Goal: Transaction & Acquisition: Obtain resource

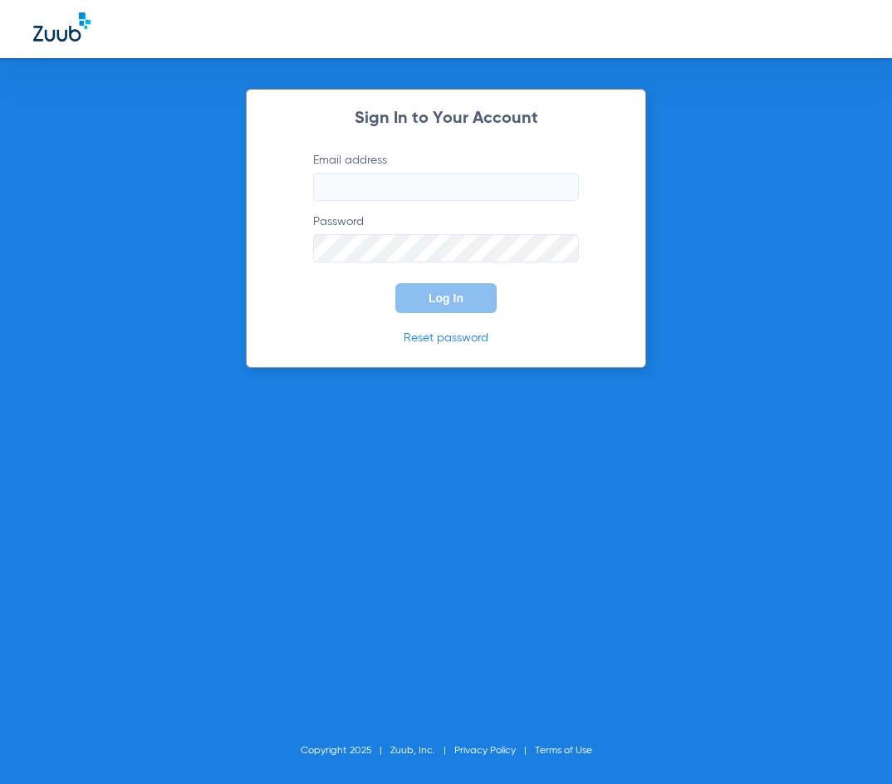
type input "[EMAIL_ADDRESS][DOMAIN_NAME]"
click at [435, 300] on span "Log In" at bounding box center [446, 298] width 35 height 13
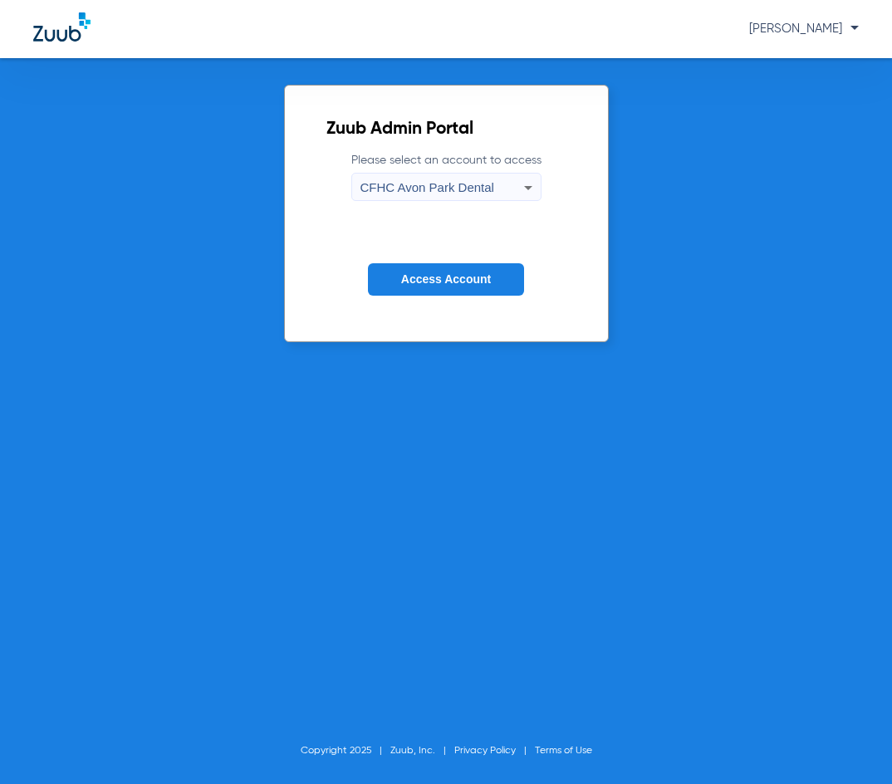
click at [431, 184] on span "CFHC Avon Park Dental" at bounding box center [428, 187] width 134 height 14
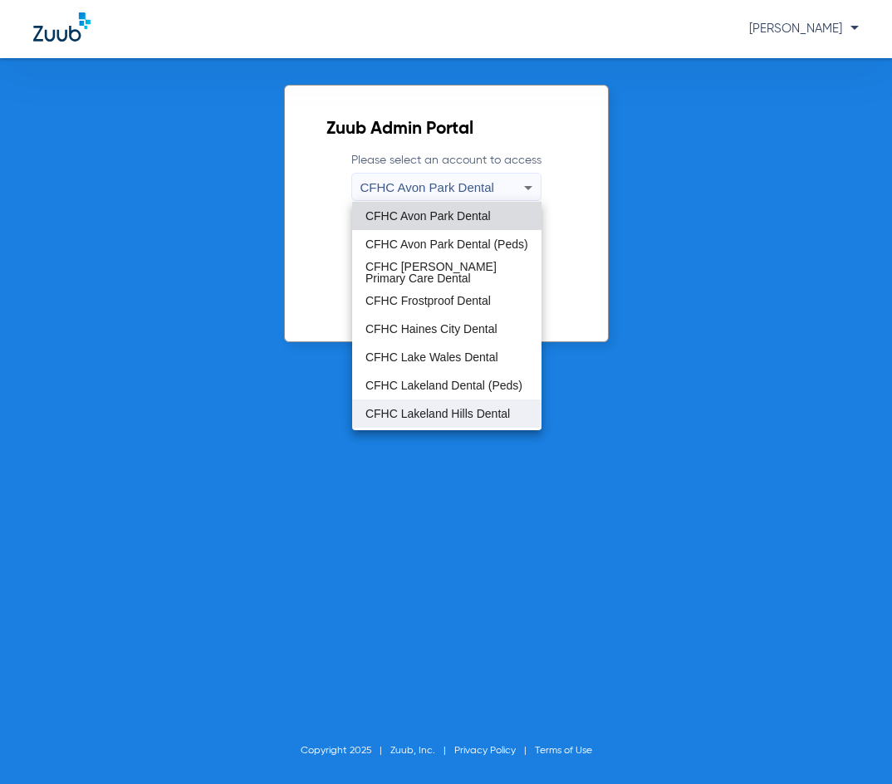
scroll to position [111, 0]
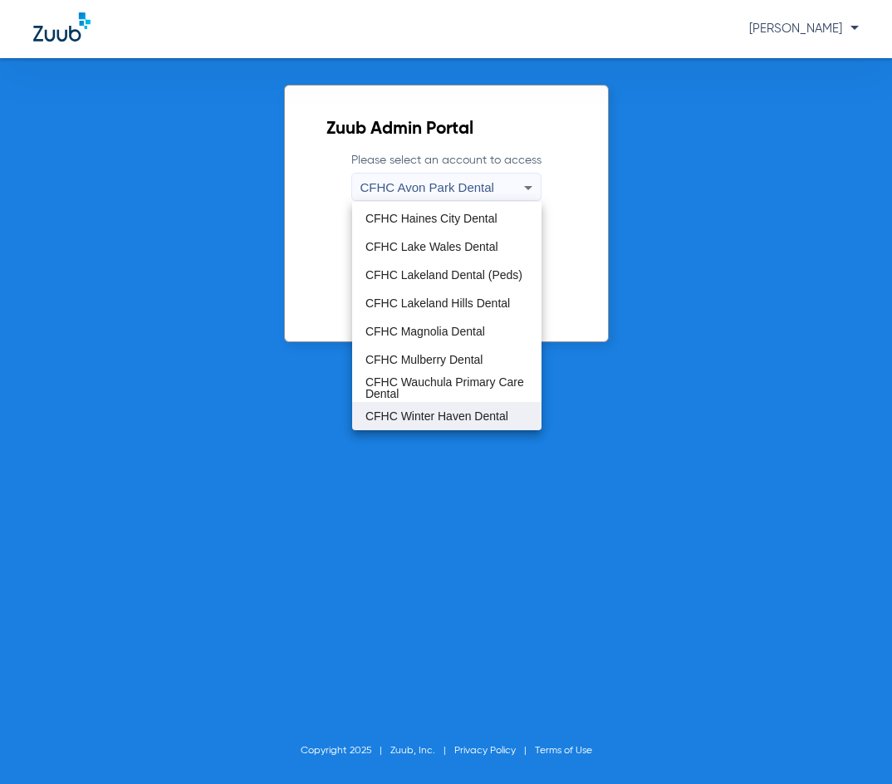
click at [434, 419] on span "CFHC Winter Haven Dental" at bounding box center [437, 417] width 143 height 12
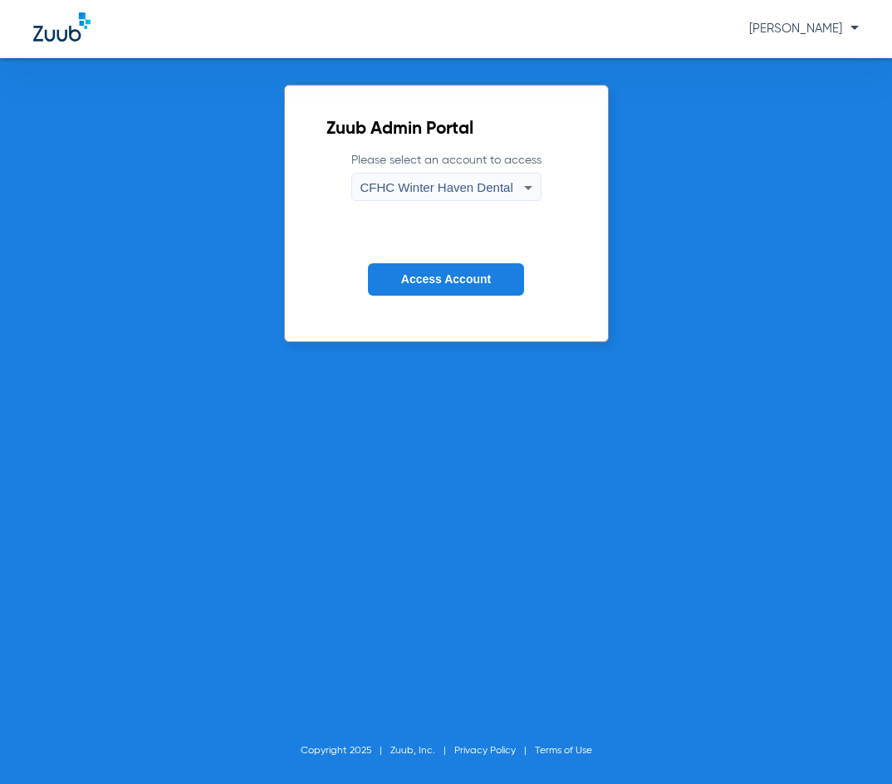
click at [441, 282] on span "Access Account" at bounding box center [446, 279] width 90 height 13
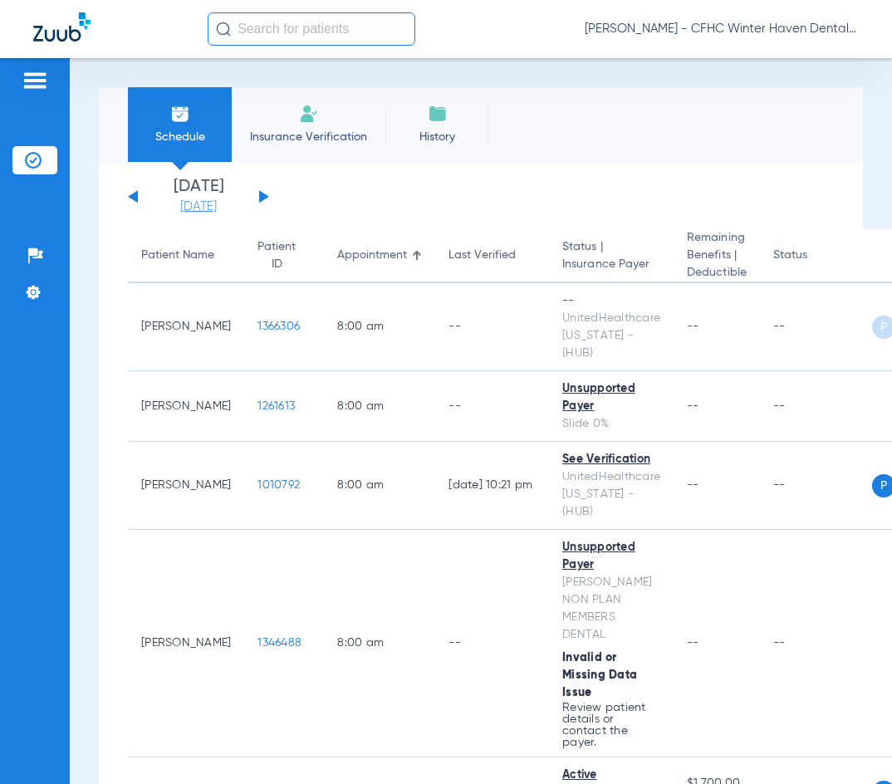
click at [210, 206] on link "[DATE]" at bounding box center [199, 207] width 100 height 17
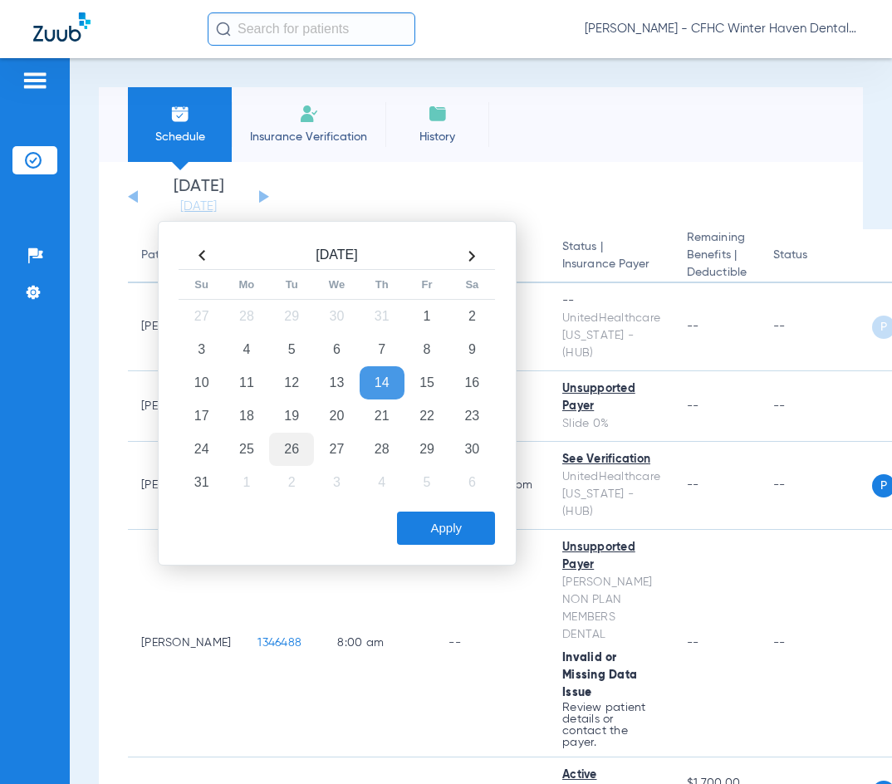
drag, startPoint x: 243, startPoint y: 417, endPoint x: 283, endPoint y: 433, distance: 42.1
click at [244, 416] on td "18" at bounding box center [246, 416] width 45 height 33
click at [431, 527] on button "Apply" at bounding box center [446, 528] width 98 height 33
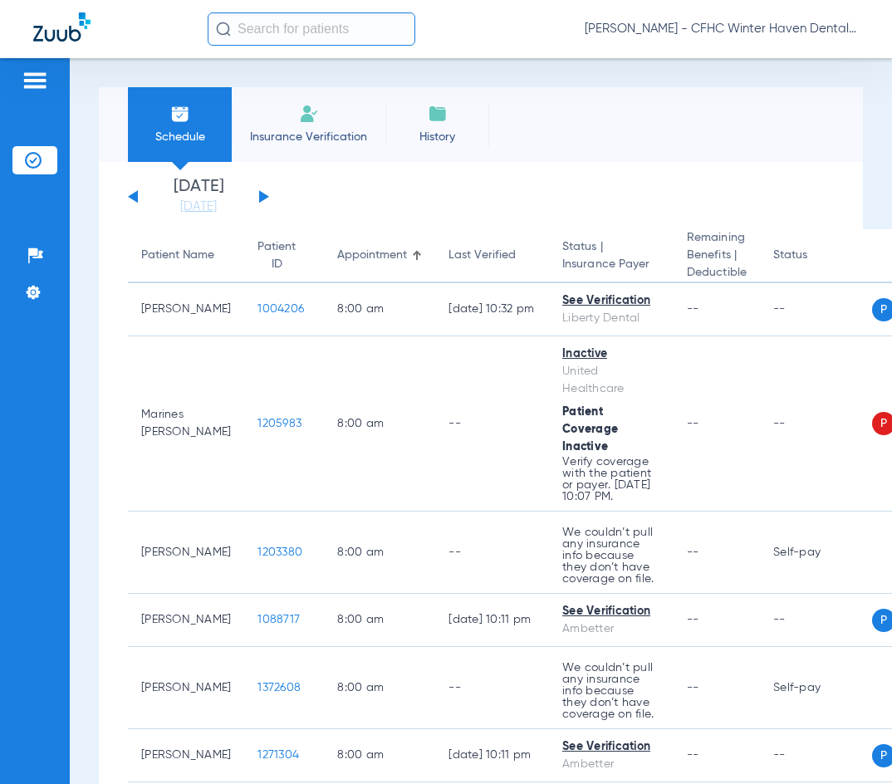
click at [489, 17] on div "[PERSON_NAME] - CFHC Winter Haven Dental" at bounding box center [533, 28] width 651 height 33
click at [540, 145] on div "Schedule Insurance Verification History Last Appt. Sync Time: [DATE] - 02:44 PM" at bounding box center [481, 124] width 764 height 75
click at [571, 103] on div "Schedule Insurance Verification History Last Appt. Sync Time: [DATE] - 02:44 PM" at bounding box center [481, 124] width 764 height 75
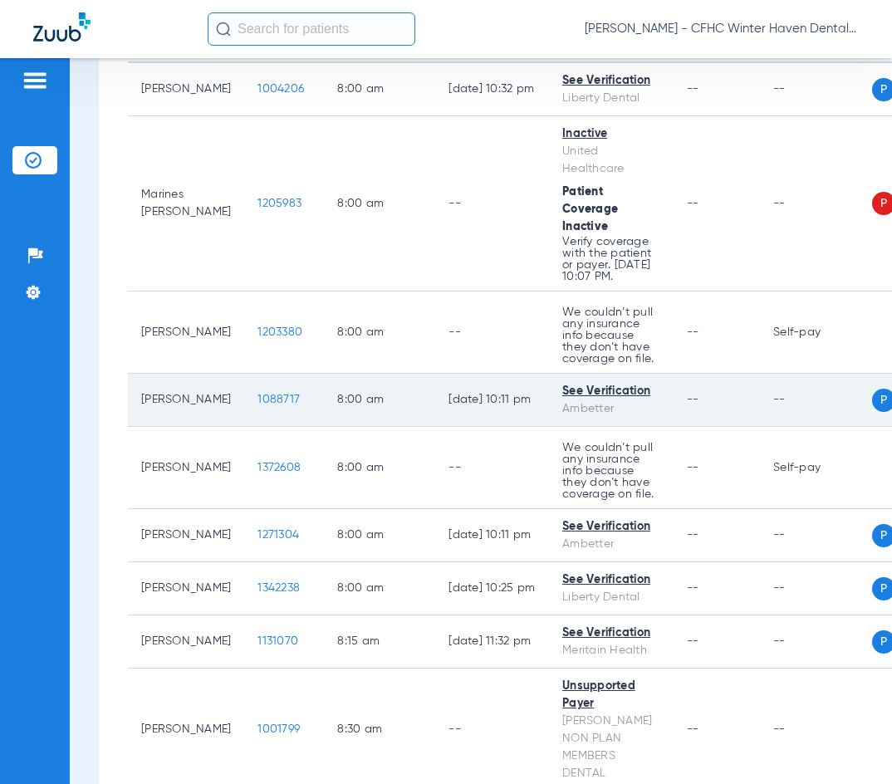
scroll to position [249, 0]
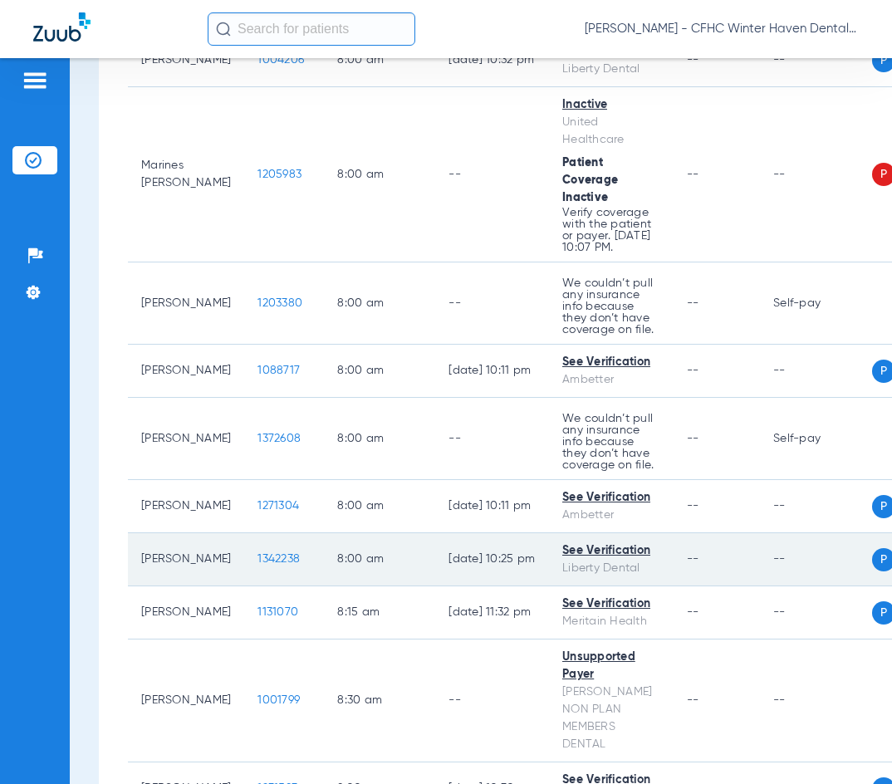
click at [258, 565] on span "1342238" at bounding box center [279, 559] width 42 height 12
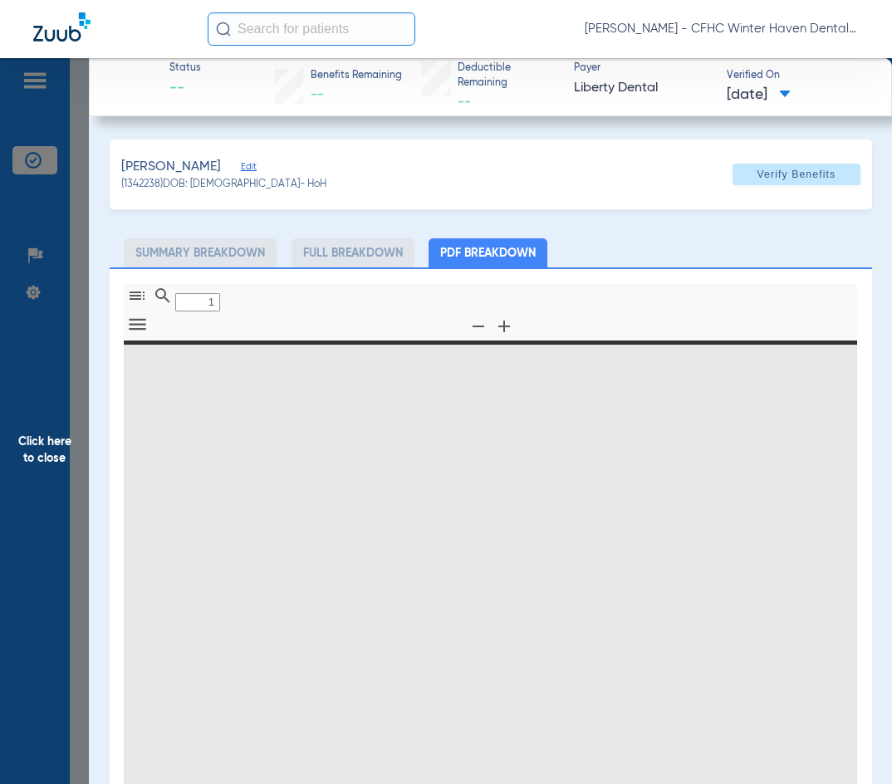
type input "0"
select select "page-width"
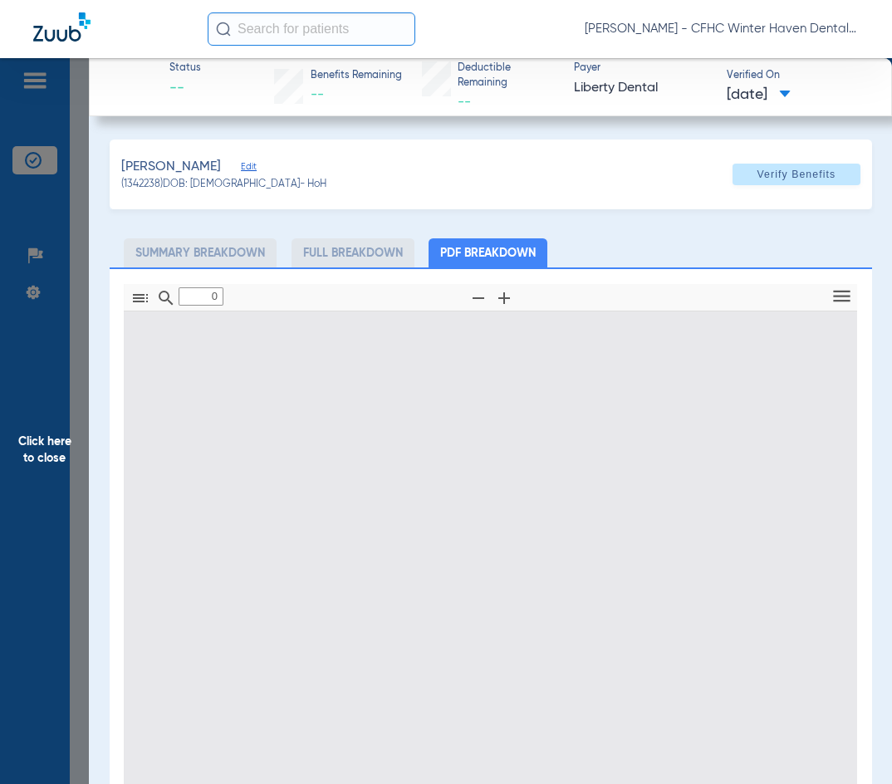
type input "1"
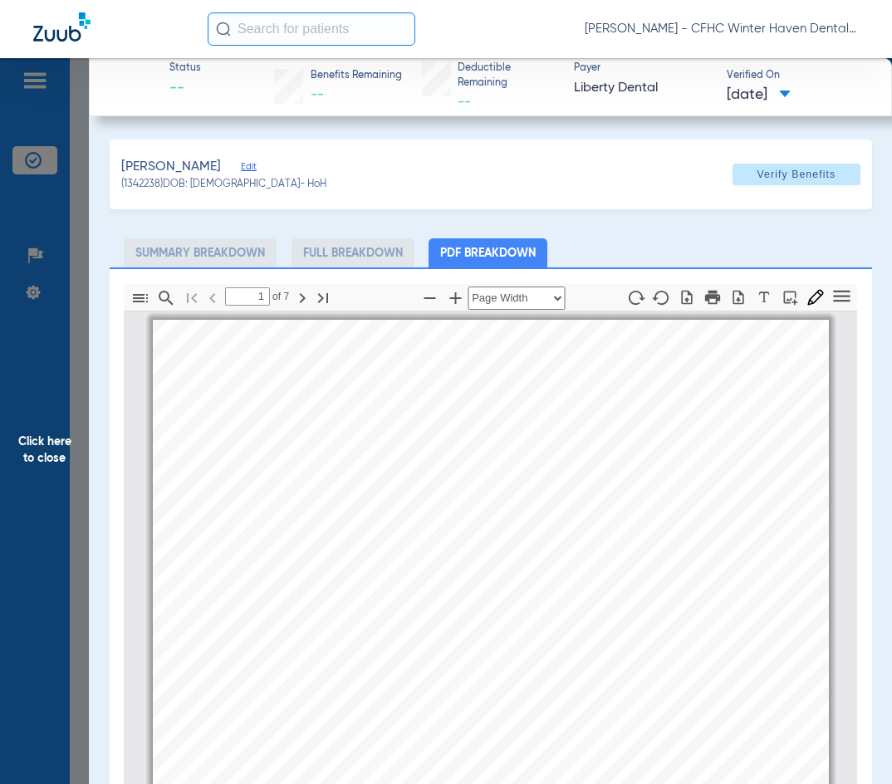
scroll to position [8, 0]
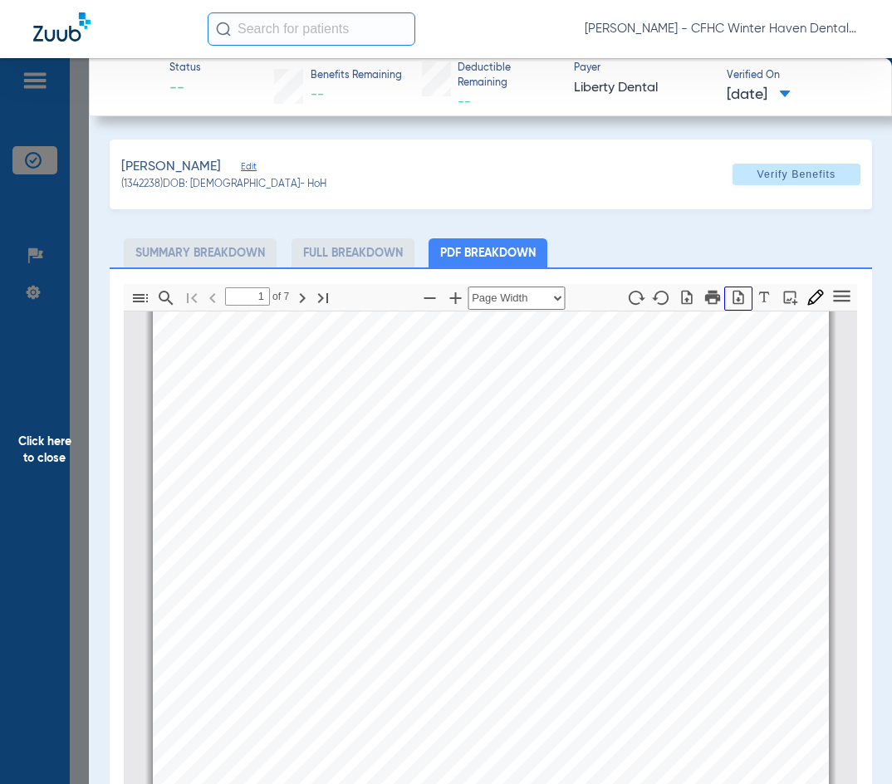
click at [728, 303] on button "button" at bounding box center [739, 299] width 28 height 24
click at [42, 438] on span "Click here to close" at bounding box center [44, 450] width 89 height 784
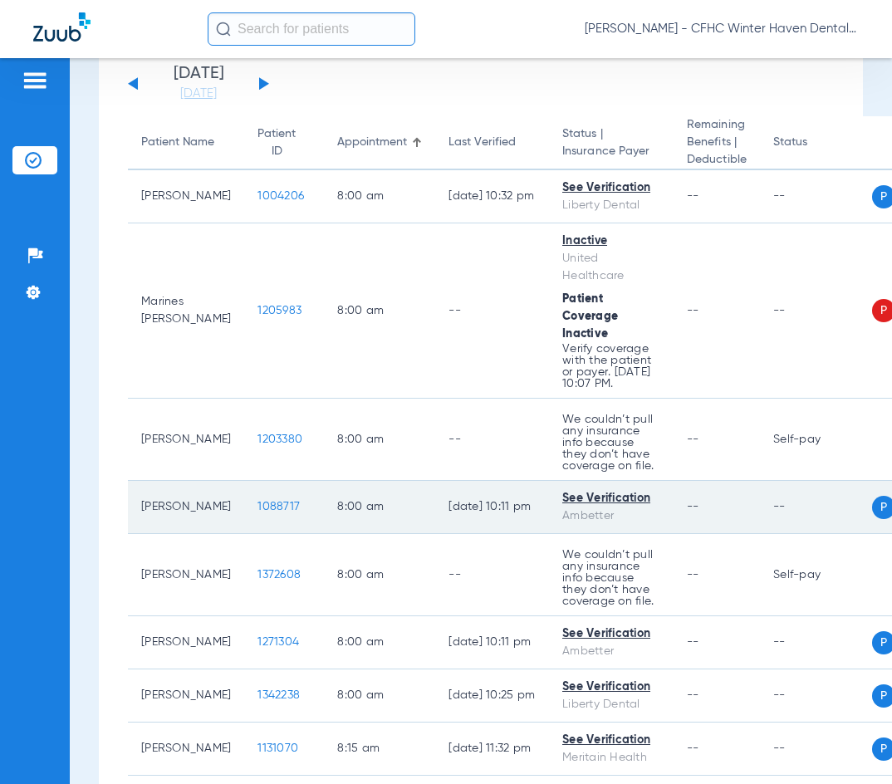
scroll to position [166, 0]
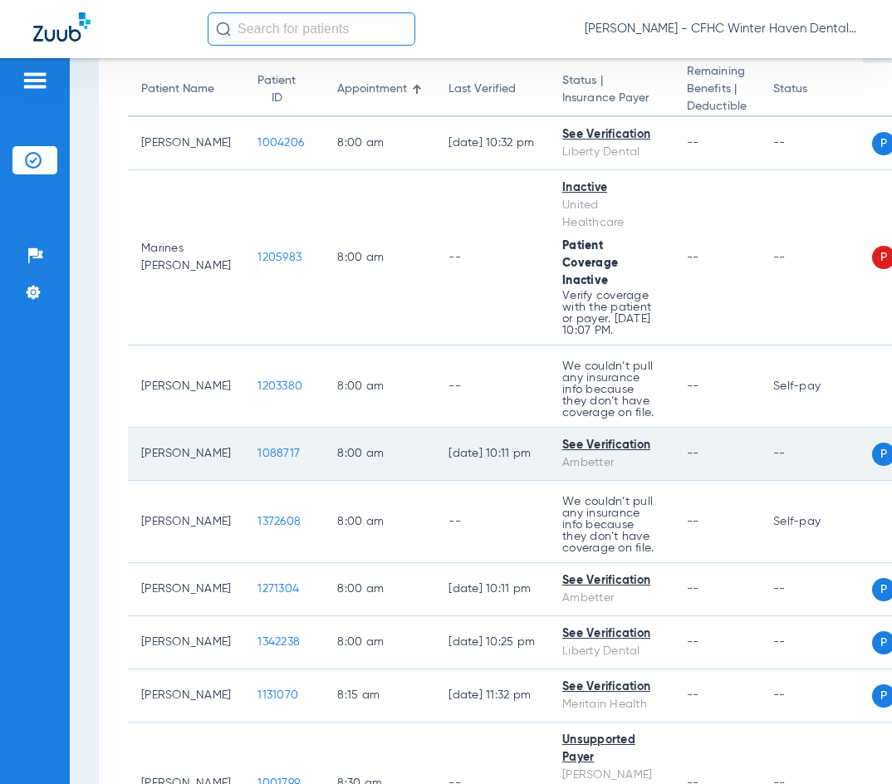
click at [258, 460] on span "1088717" at bounding box center [279, 454] width 42 height 12
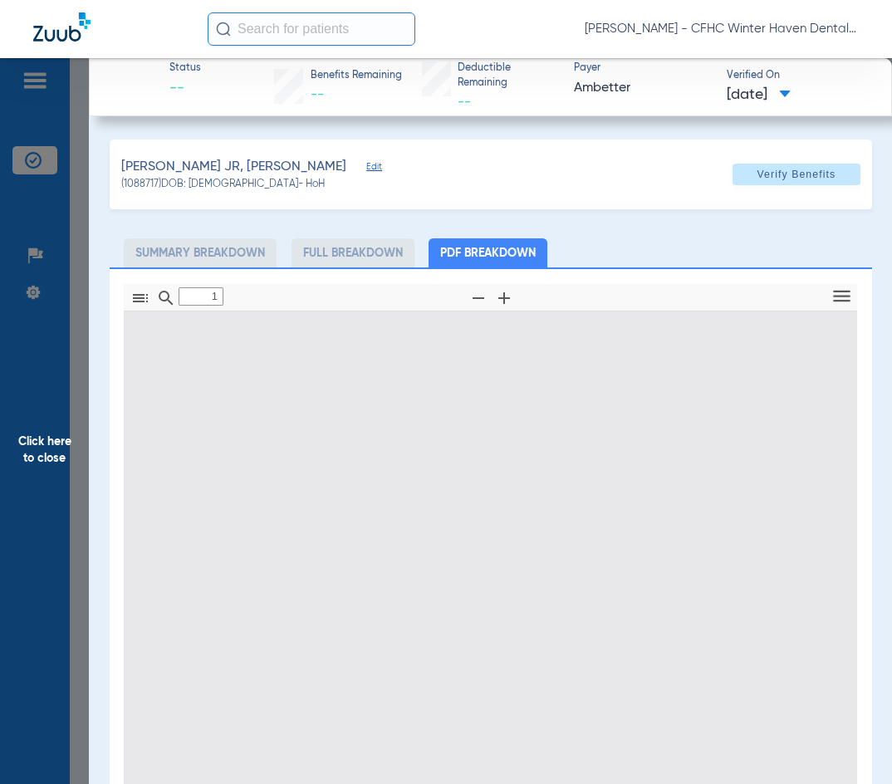
type input "0"
select select "page-width"
type input "1"
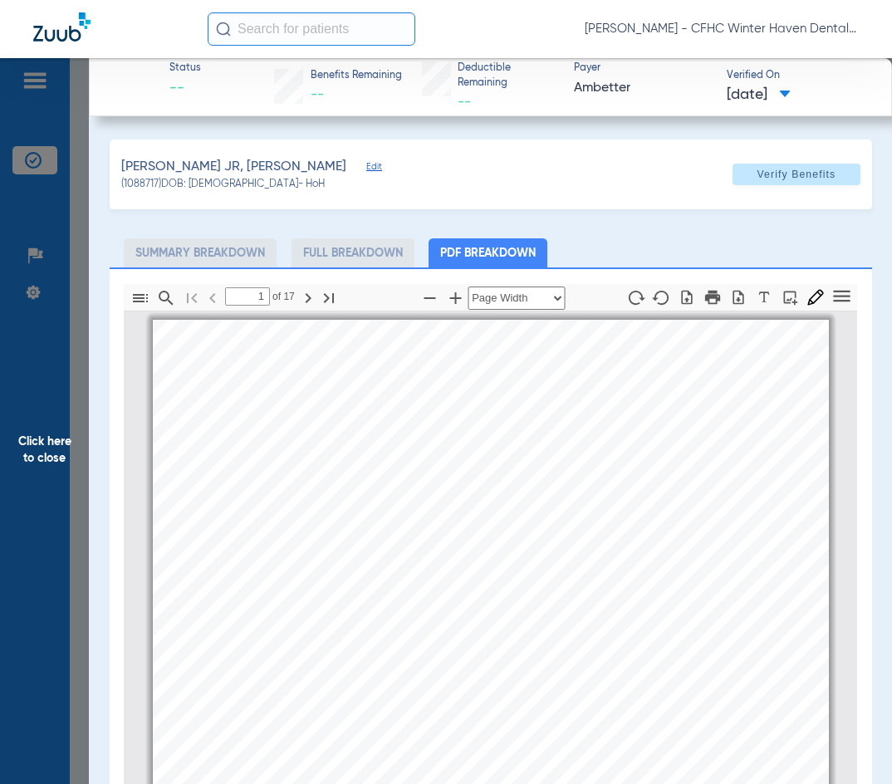
scroll to position [8, 0]
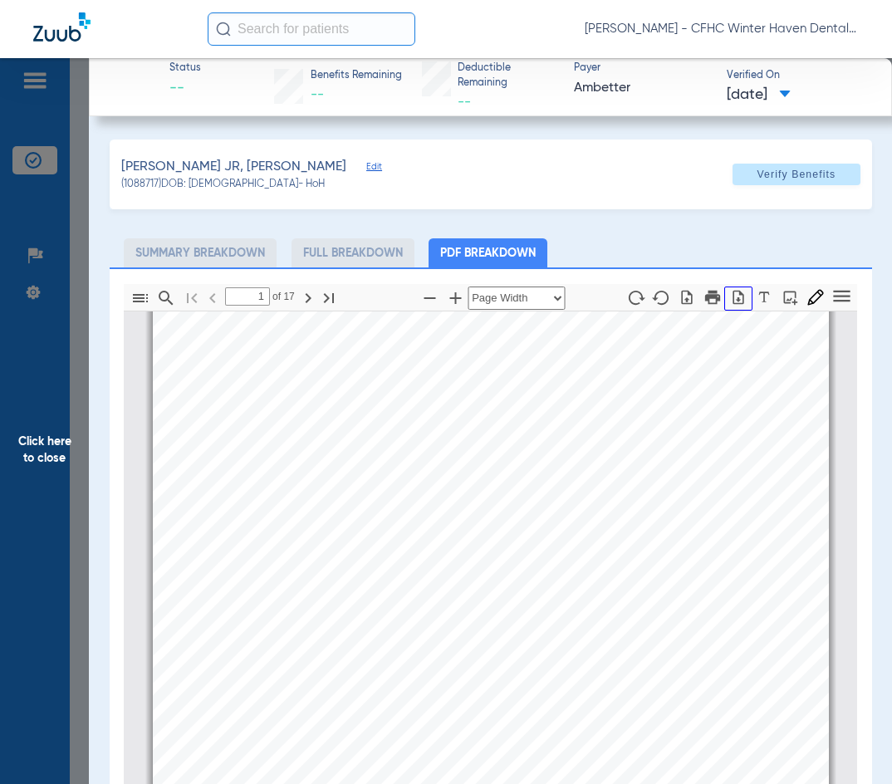
click at [734, 299] on icon "button" at bounding box center [739, 297] width 11 height 14
click at [59, 451] on span "Click here to close" at bounding box center [44, 450] width 89 height 784
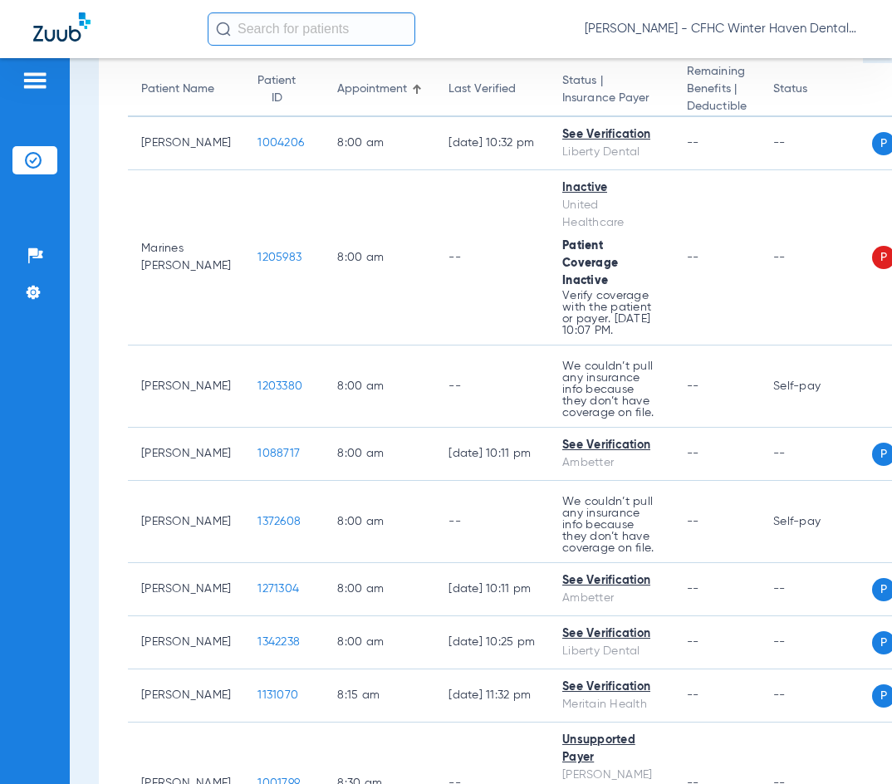
drag, startPoint x: 467, startPoint y: 14, endPoint x: 462, endPoint y: 25, distance: 11.9
click at [467, 15] on div "[PERSON_NAME] - CFHC Winter Haven Dental" at bounding box center [533, 28] width 651 height 33
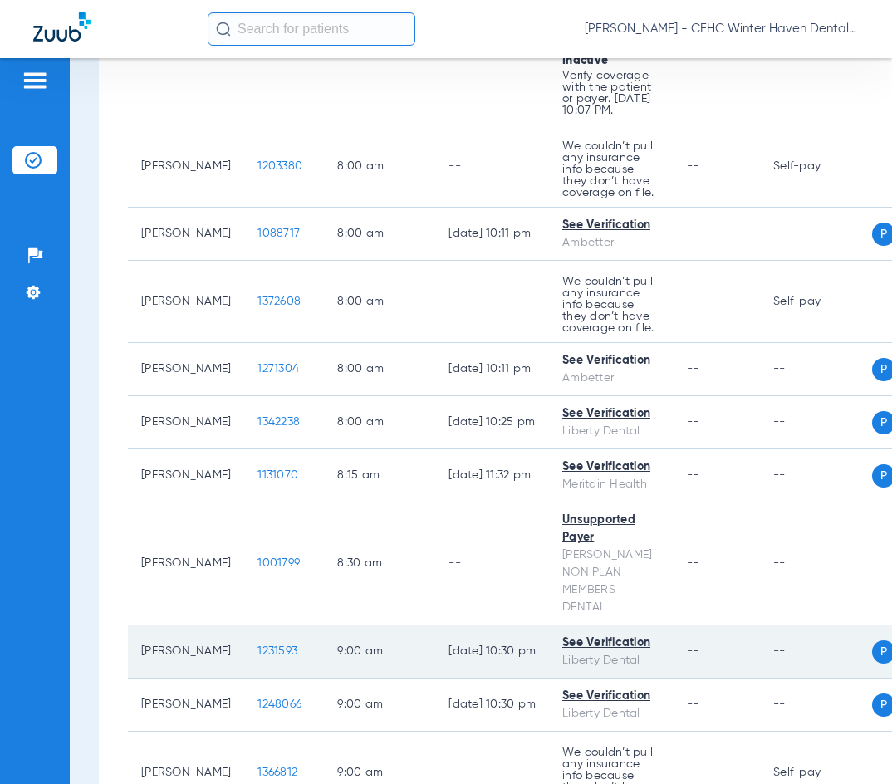
scroll to position [415, 0]
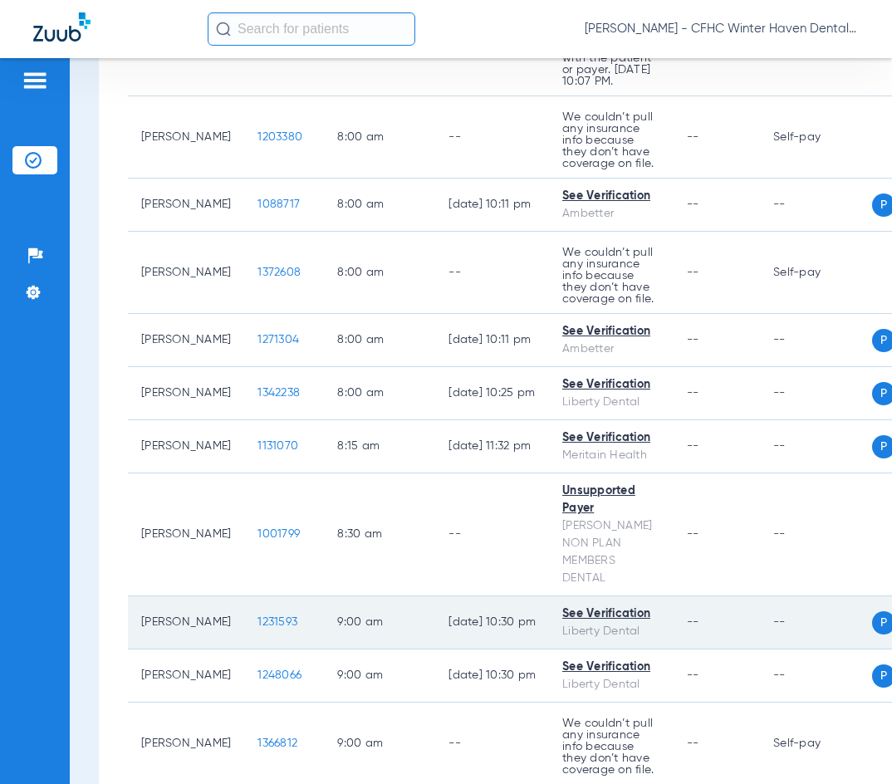
click at [264, 628] on span "1231593" at bounding box center [278, 623] width 40 height 12
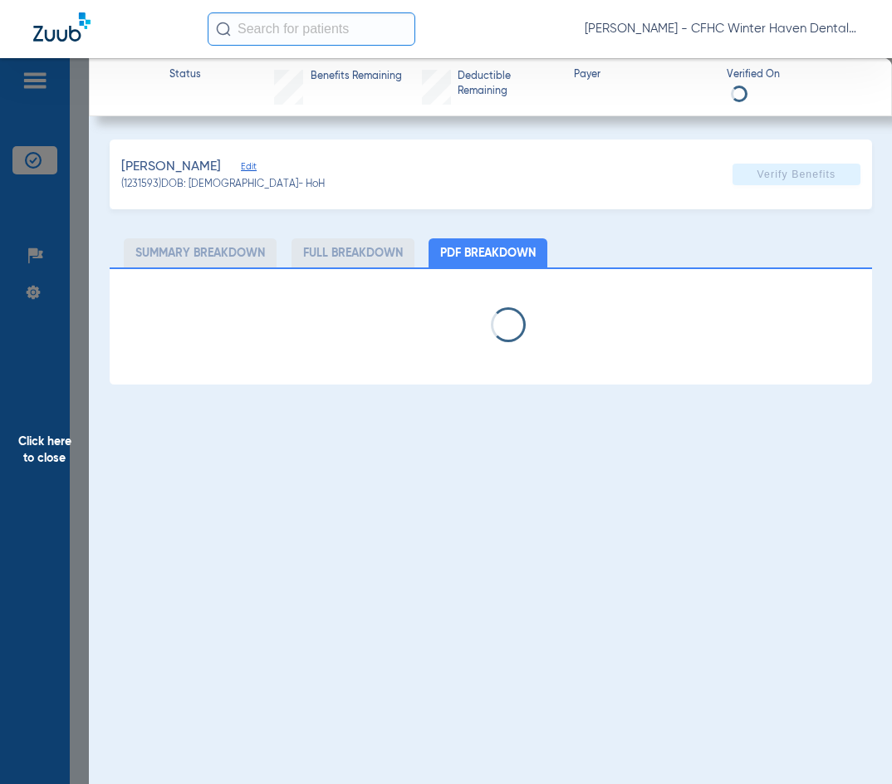
select select "page-width"
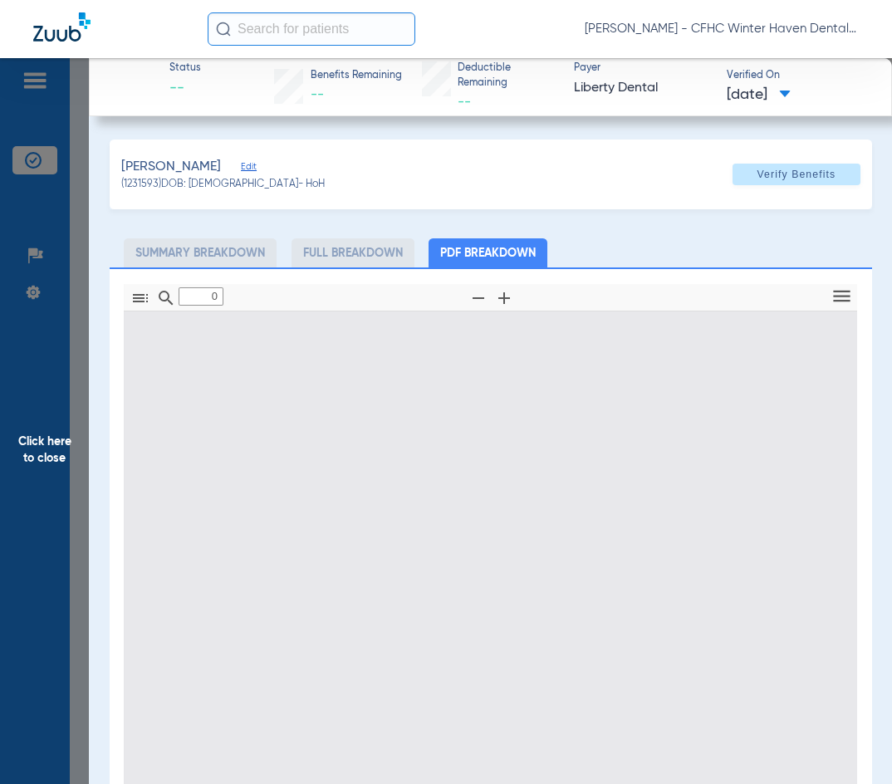
type input "1"
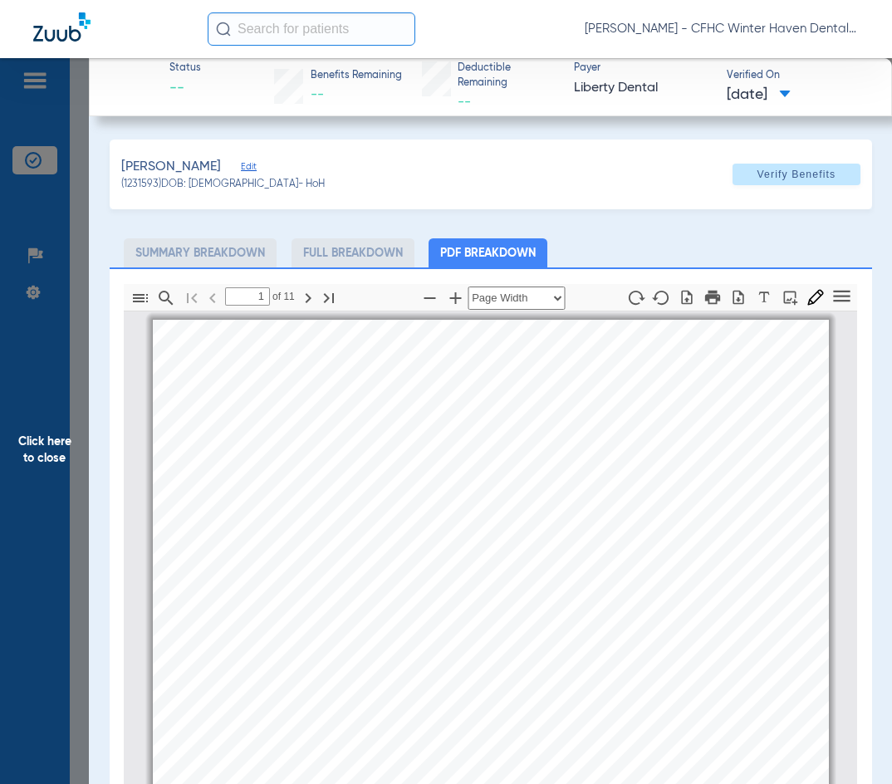
scroll to position [8, 0]
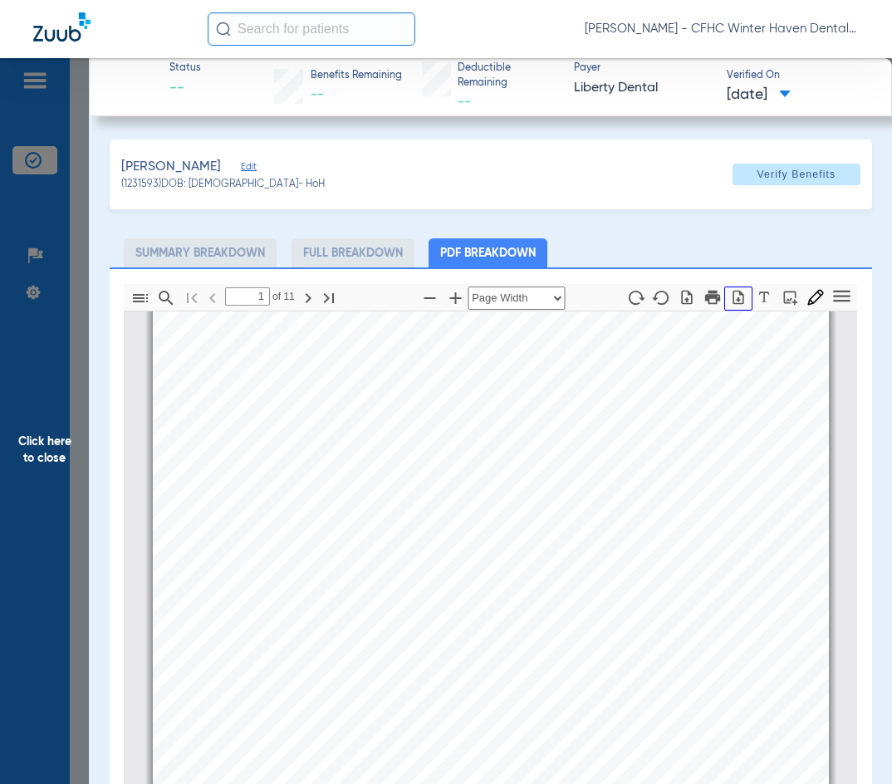
click at [730, 298] on icon "button" at bounding box center [738, 297] width 17 height 17
click at [38, 453] on span "Click here to close" at bounding box center [44, 450] width 89 height 784
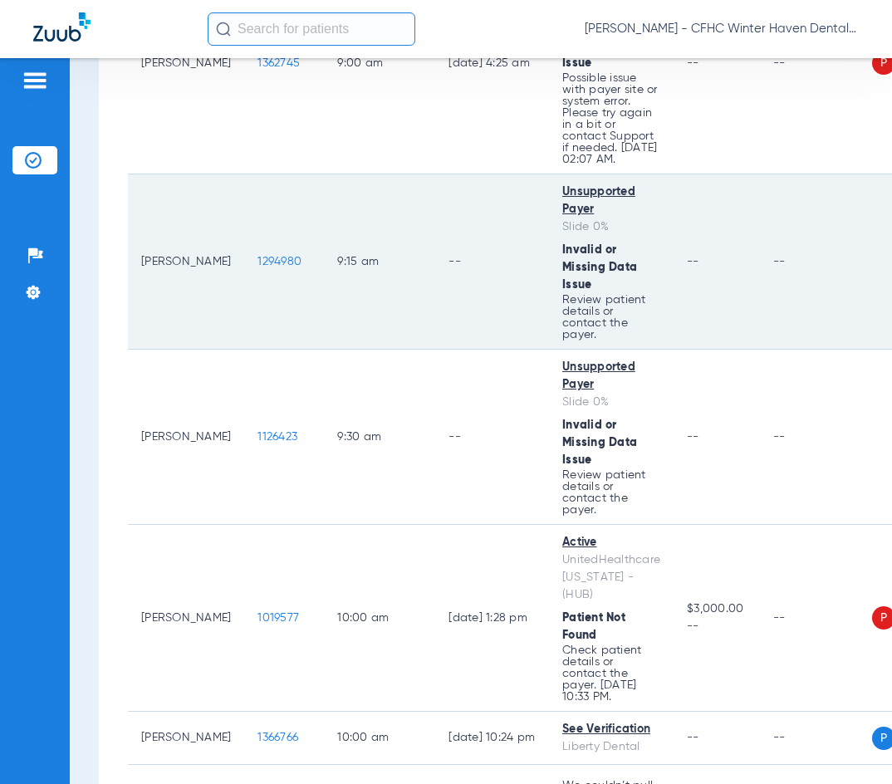
scroll to position [1413, 0]
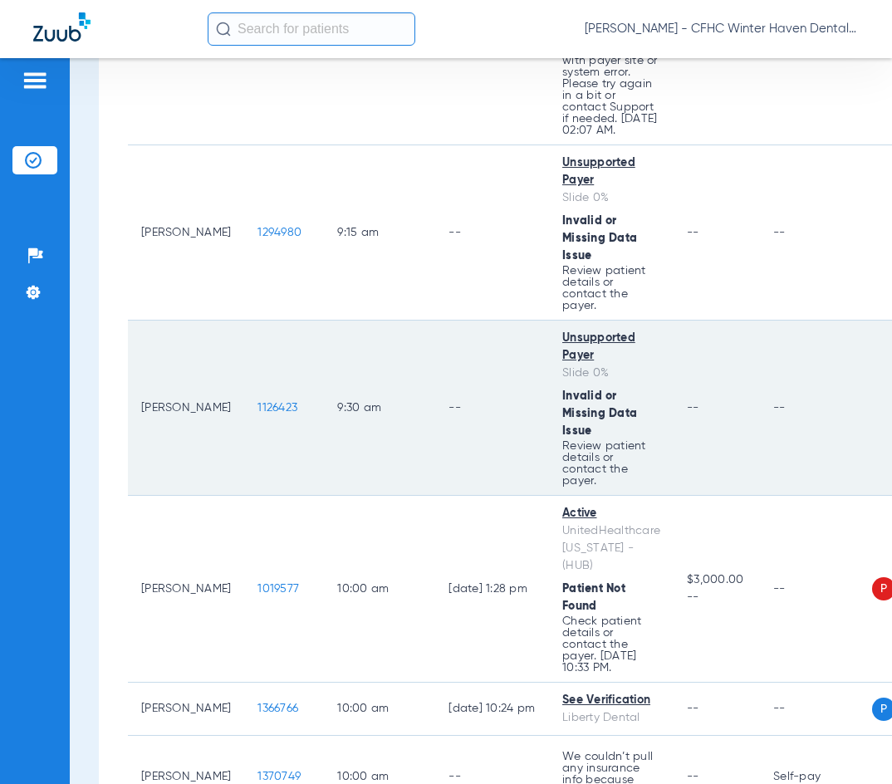
click at [258, 414] on span "1126423" at bounding box center [278, 408] width 40 height 12
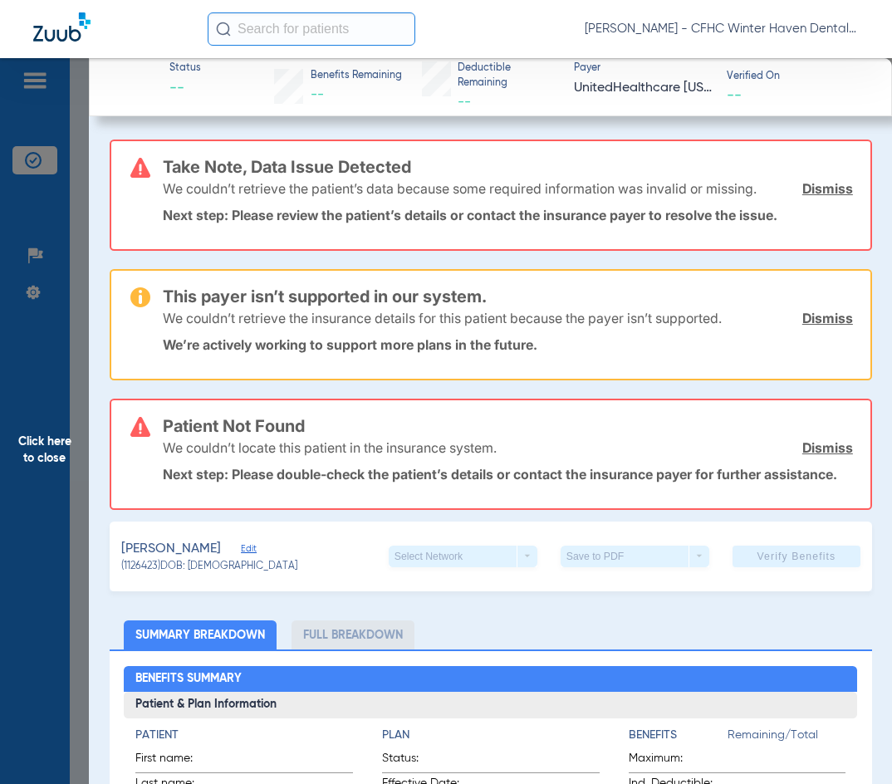
click at [36, 443] on span "Click here to close" at bounding box center [44, 450] width 89 height 784
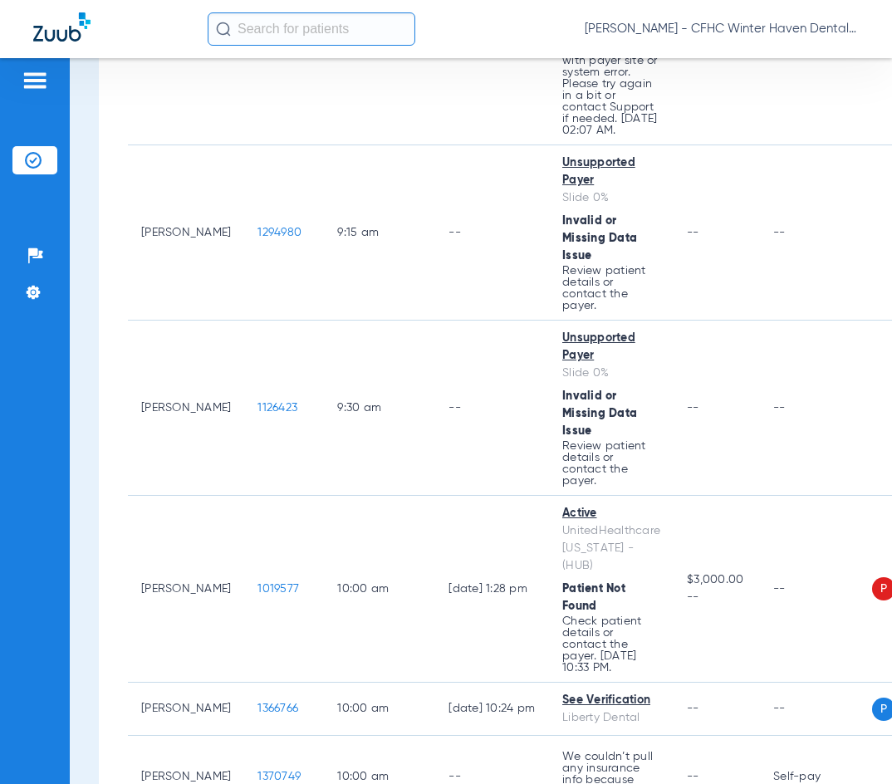
click at [36, 570] on div "Patients Insurance Verification Setup Help Center Settings" at bounding box center [35, 450] width 70 height 784
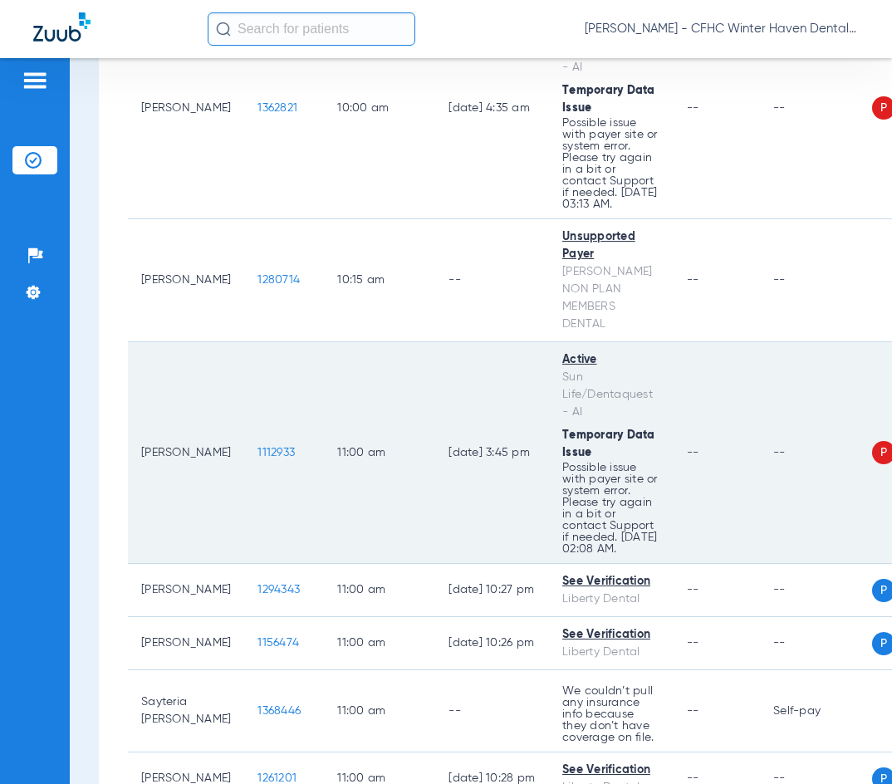
scroll to position [2244, 0]
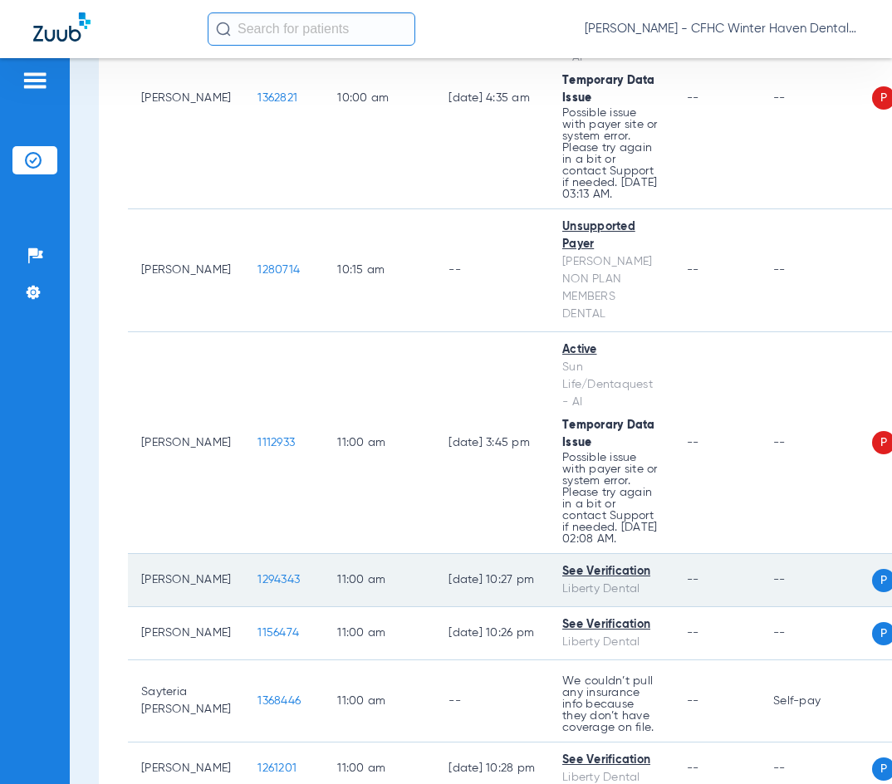
click at [258, 586] on span "1294343" at bounding box center [279, 580] width 42 height 12
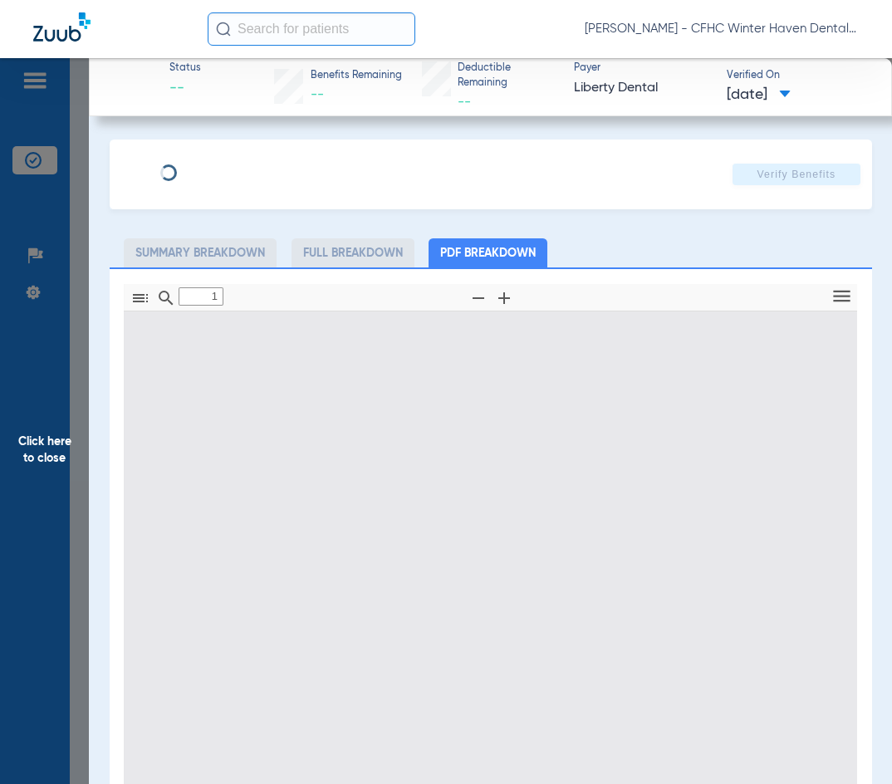
type input "0"
select select "page-width"
type input "1"
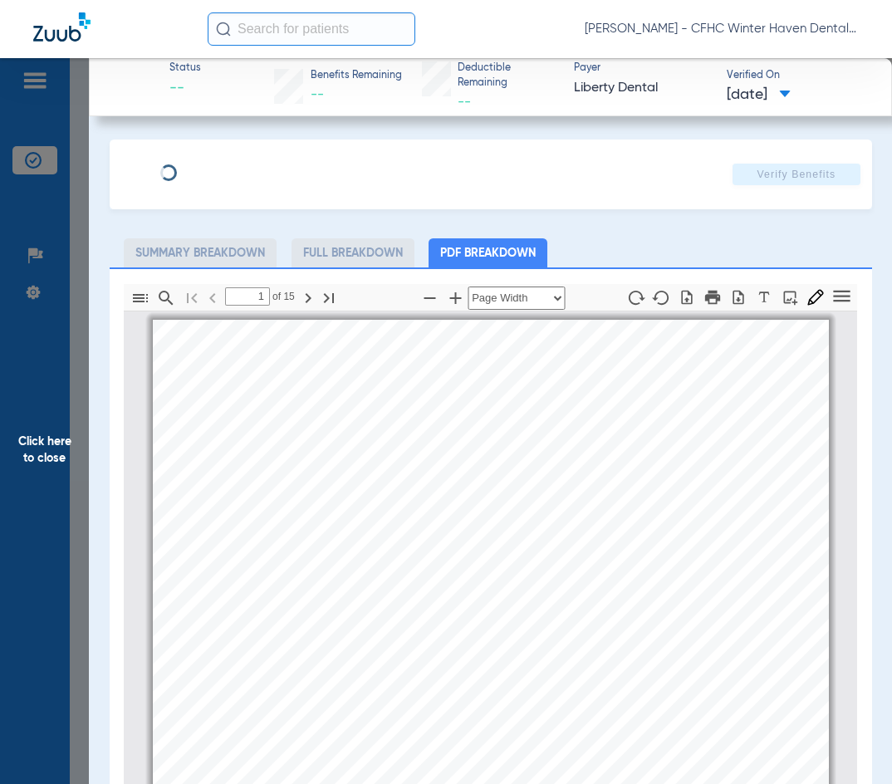
scroll to position [8, 0]
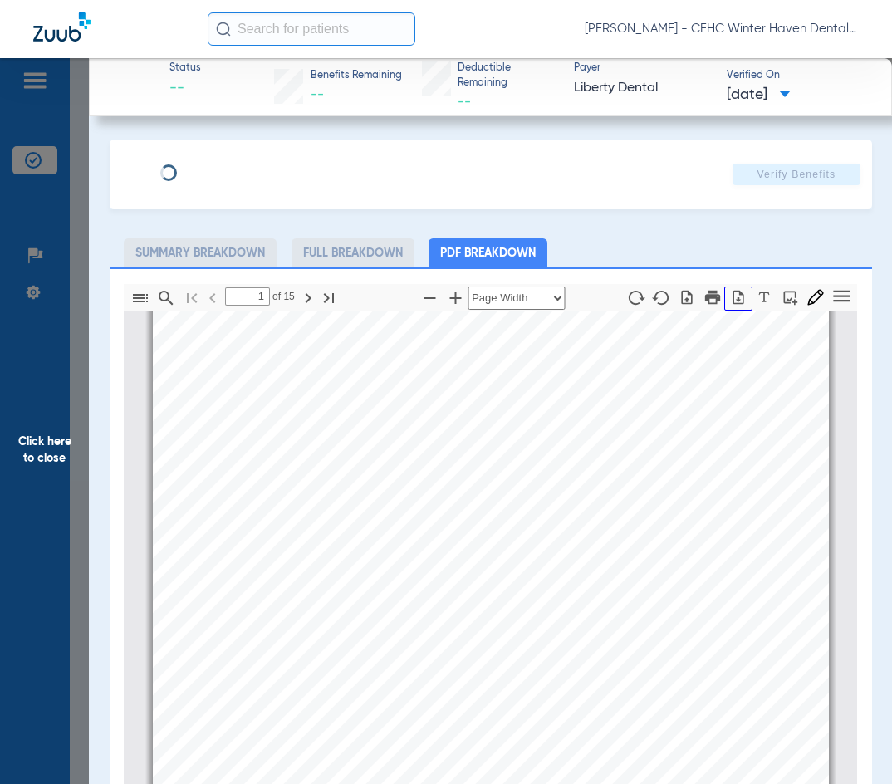
click at [730, 296] on icon "button" at bounding box center [738, 297] width 17 height 17
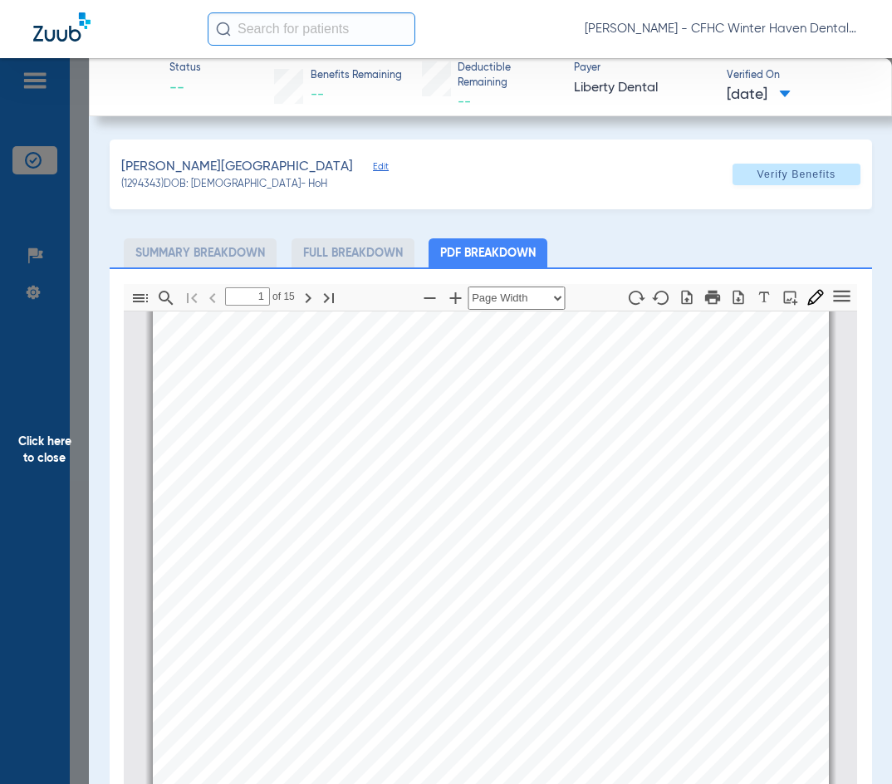
click at [404, 151] on div "[PERSON_NAME] Edit (1294343) DOB: [DEMOGRAPHIC_DATA] - HoH Verify Benefits" at bounding box center [491, 175] width 763 height 70
click at [38, 442] on span "Click here to close" at bounding box center [44, 450] width 89 height 784
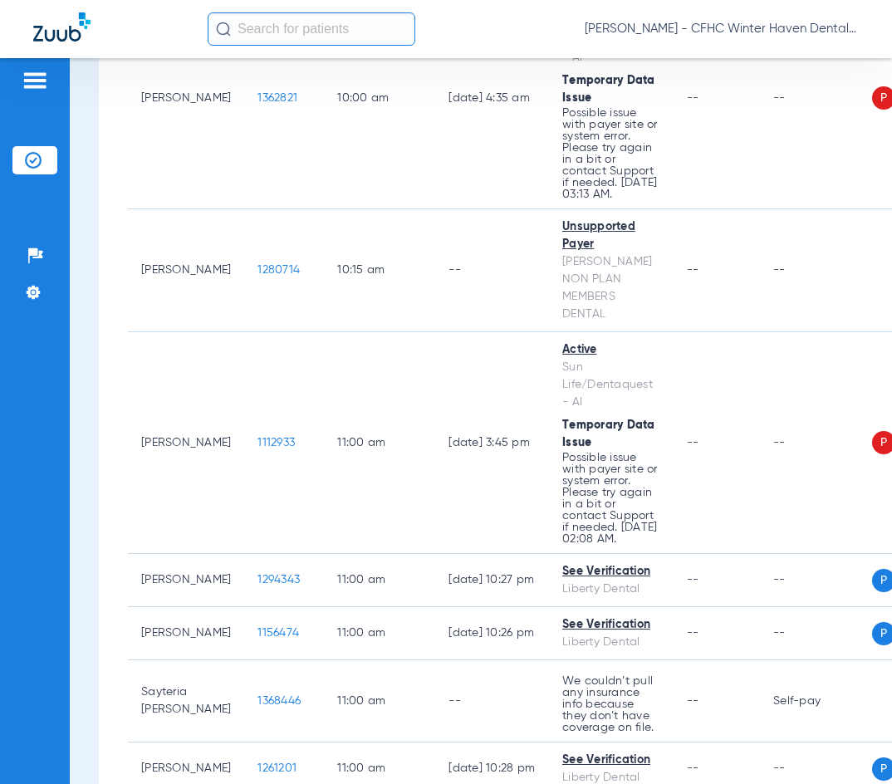
click at [430, 23] on div "[PERSON_NAME] - CFHC Winter Haven Dental" at bounding box center [533, 28] width 651 height 33
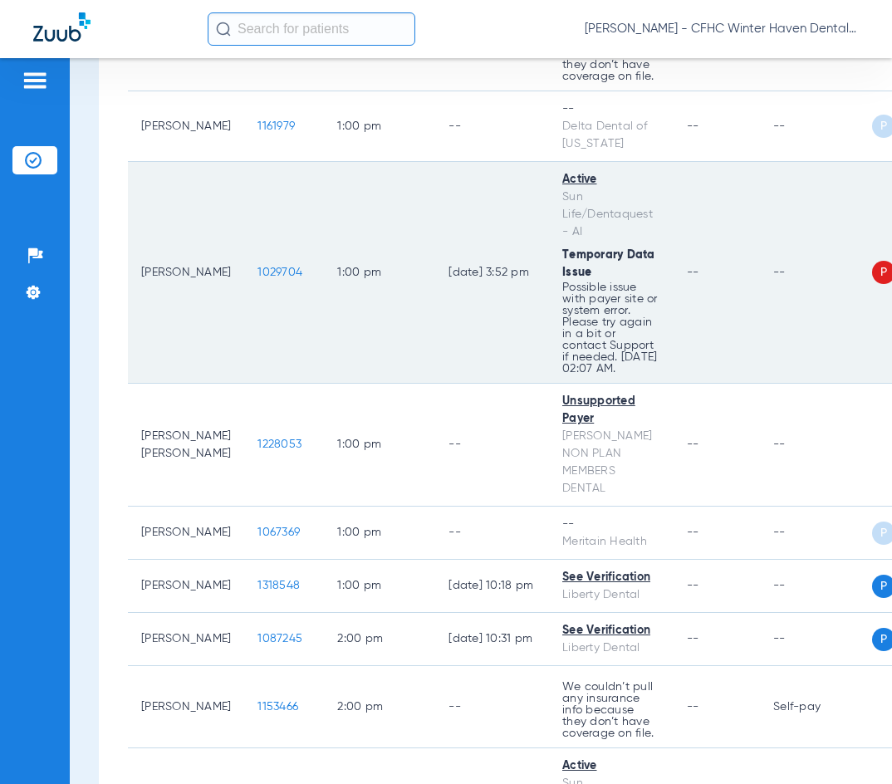
scroll to position [3324, 0]
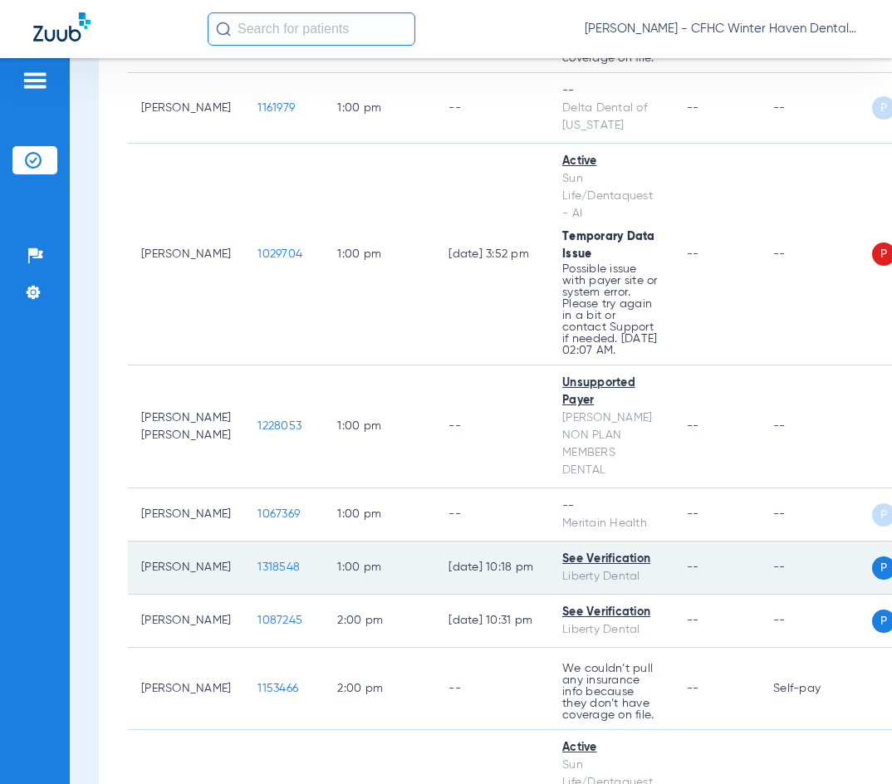
click at [258, 573] on span "1318548" at bounding box center [279, 568] width 42 height 12
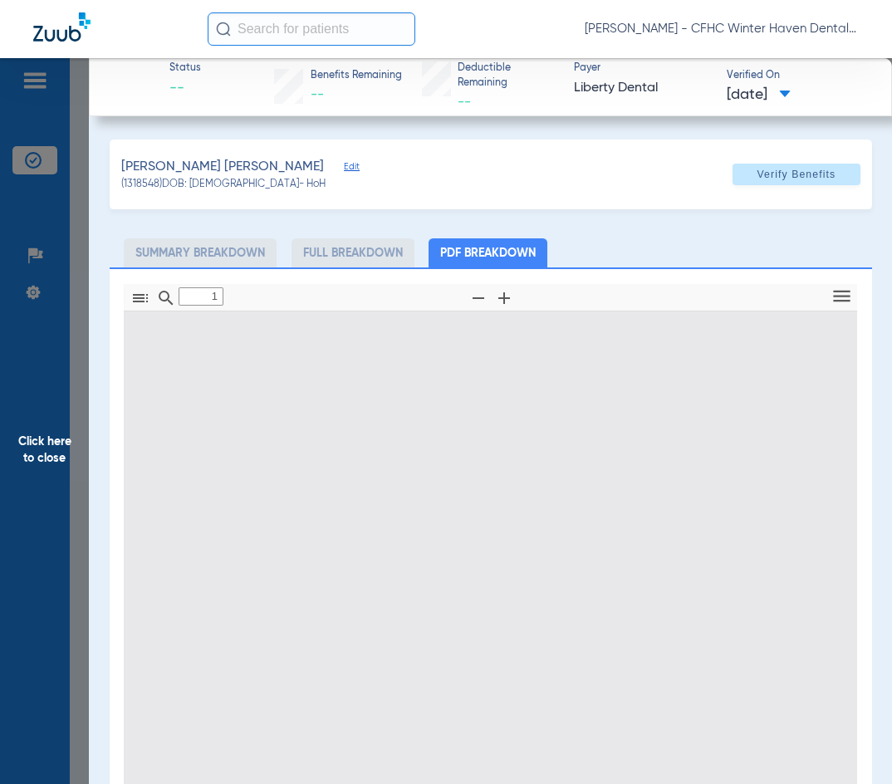
type input "0"
select select "page-width"
type input "1"
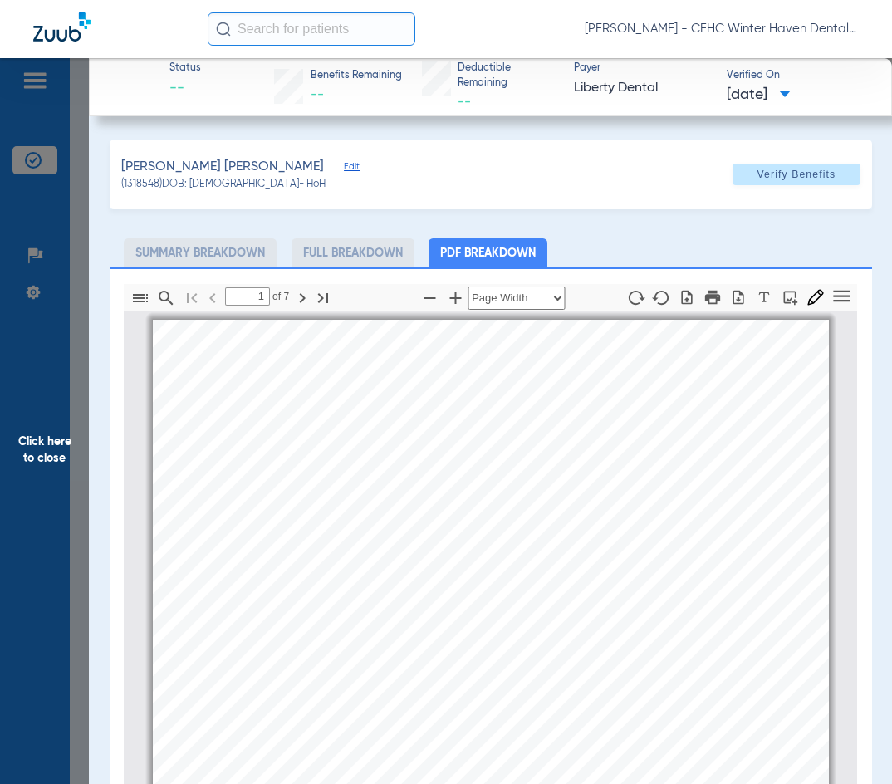
scroll to position [8, 0]
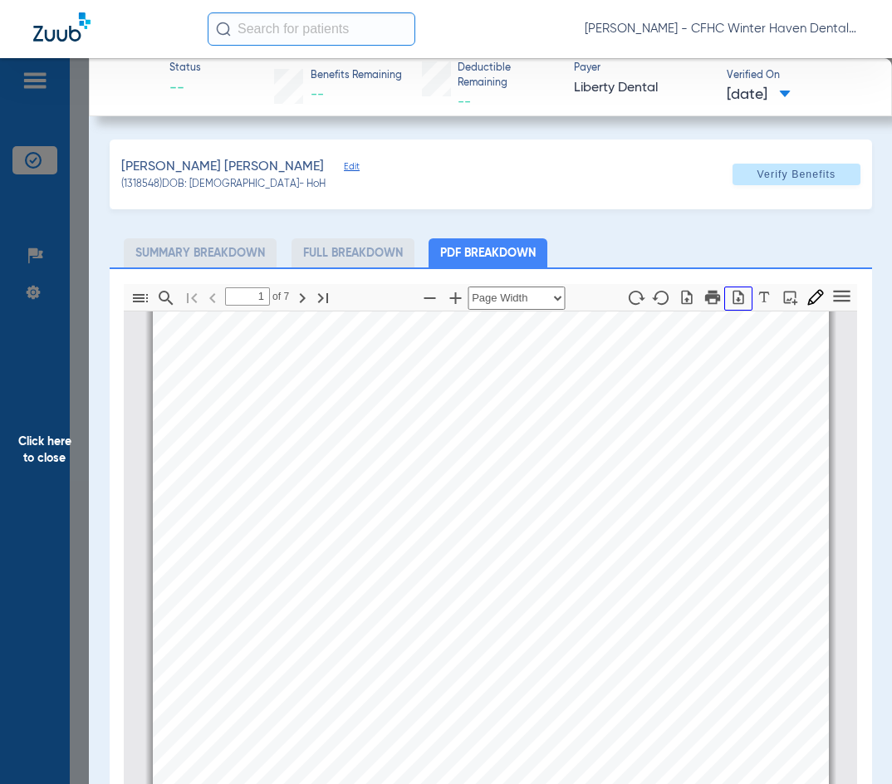
click at [730, 292] on icon "button" at bounding box center [738, 297] width 17 height 17
drag, startPoint x: 52, startPoint y: 465, endPoint x: 26, endPoint y: 445, distance: 32.1
click at [52, 460] on span "Click here to close" at bounding box center [44, 450] width 89 height 784
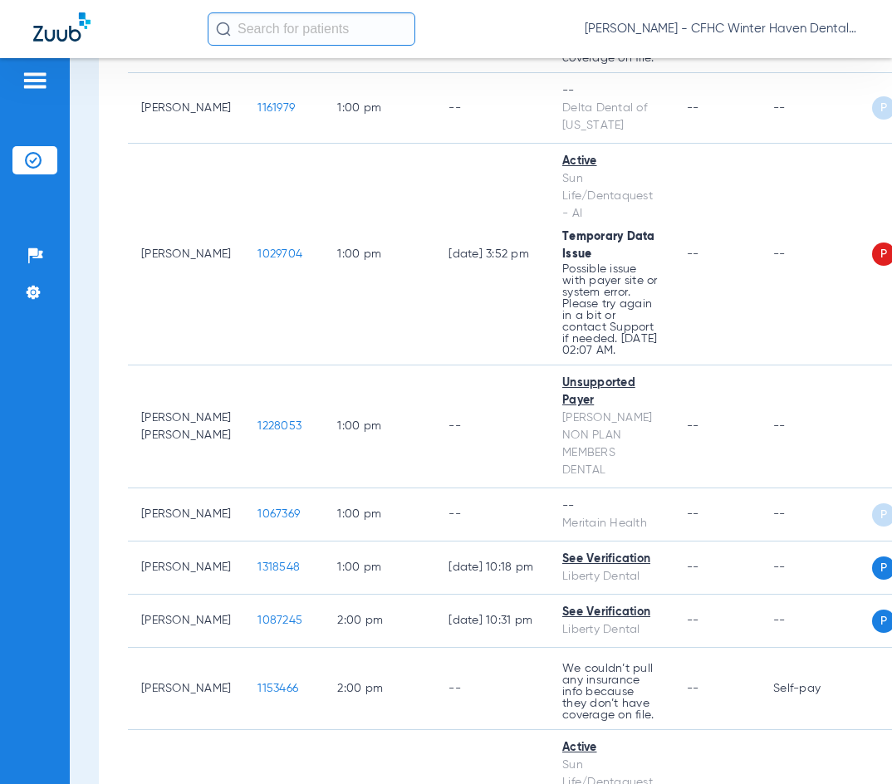
click at [434, 43] on div "[PERSON_NAME] - CFHC Winter Haven Dental" at bounding box center [533, 28] width 651 height 33
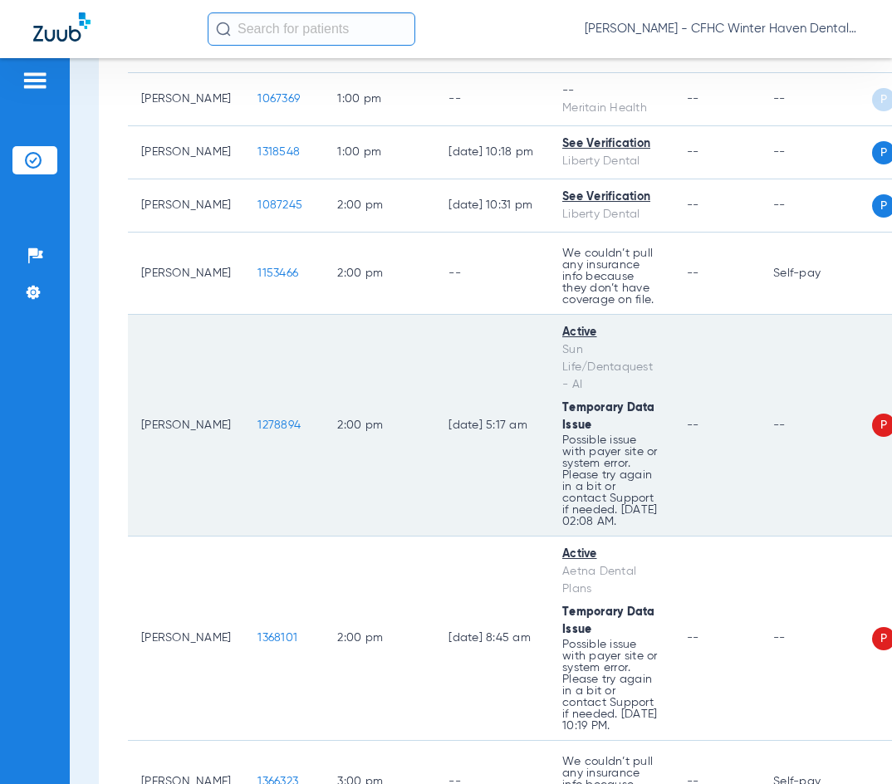
scroll to position [3656, 0]
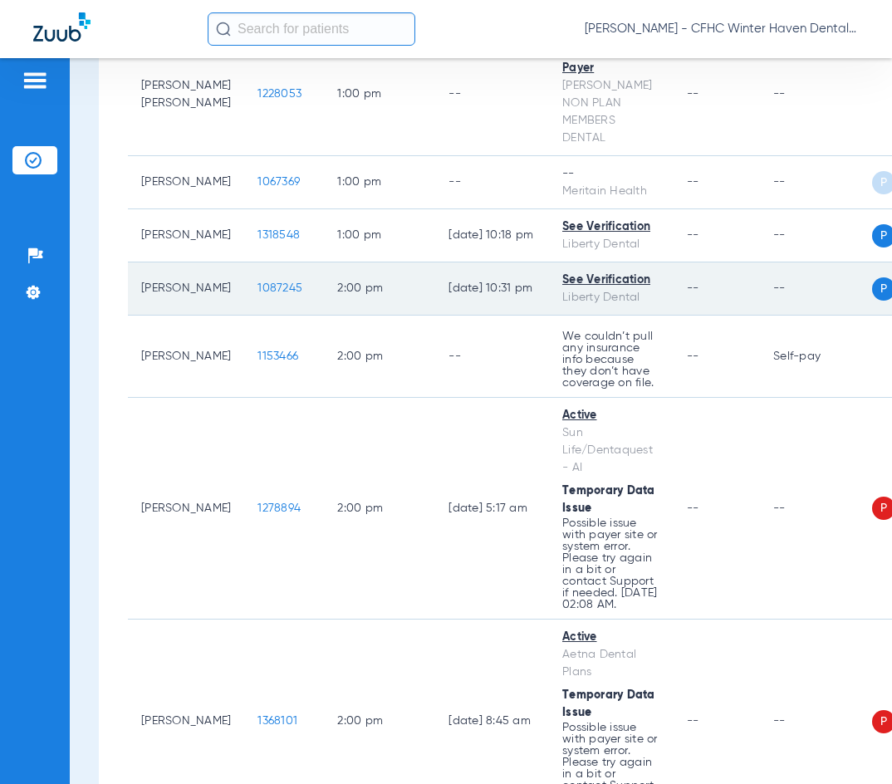
click at [261, 294] on span "1087245" at bounding box center [280, 289] width 45 height 12
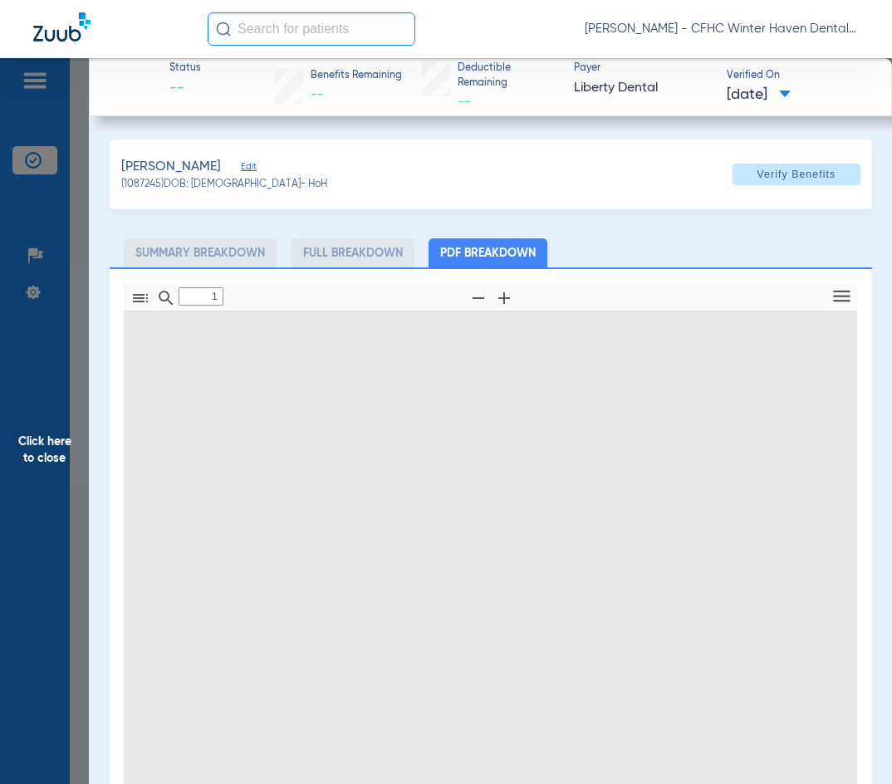
type input "0"
select select "page-width"
type input "1"
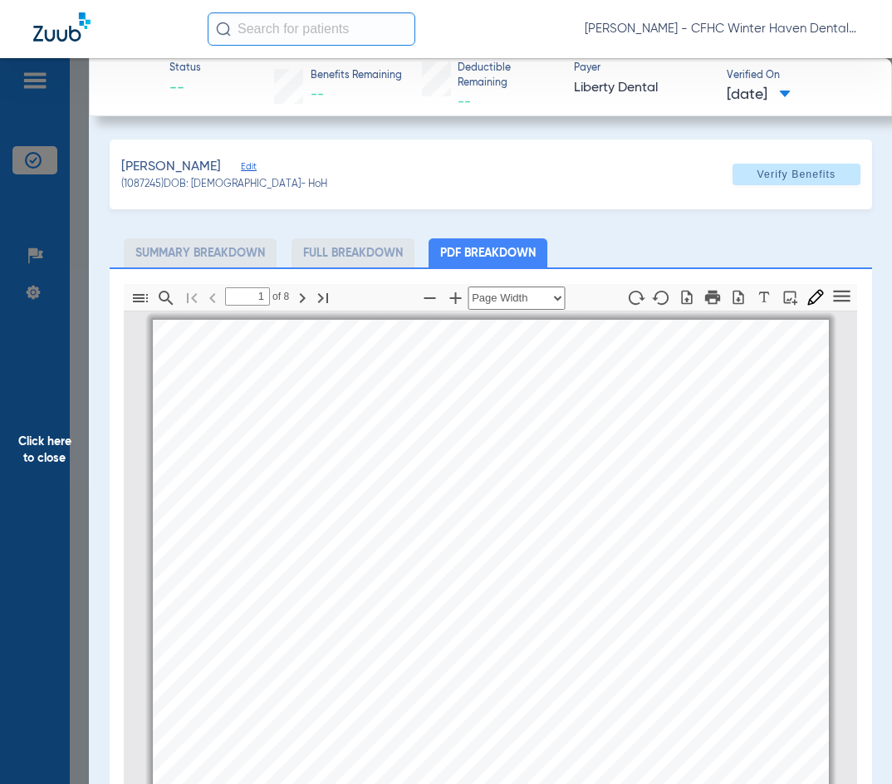
scroll to position [8, 0]
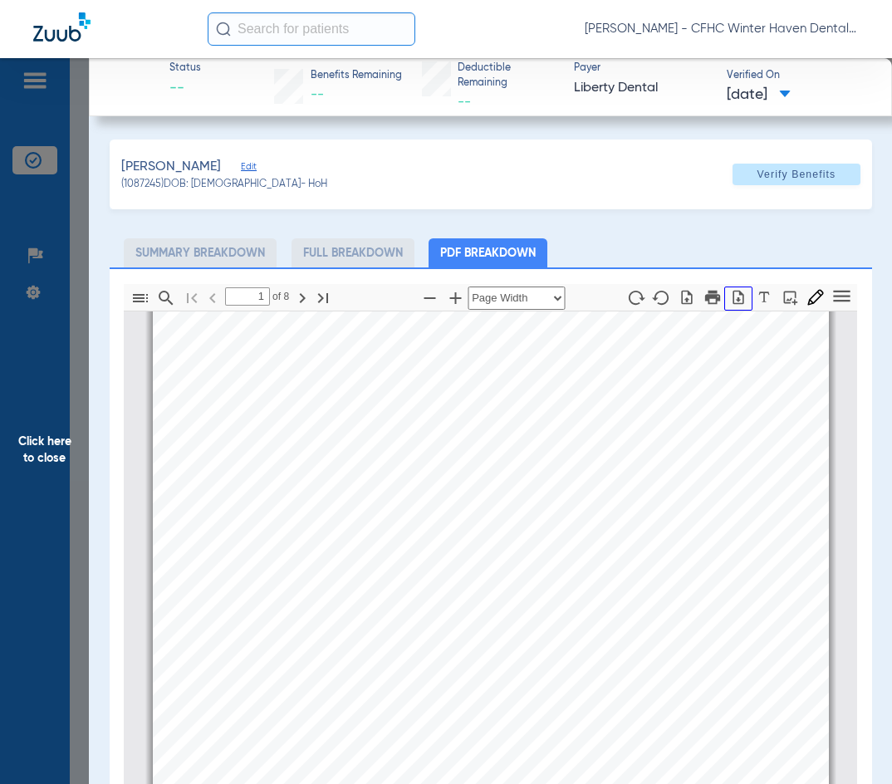
click at [733, 296] on icon "button" at bounding box center [738, 297] width 17 height 17
click at [47, 444] on span "Click here to close" at bounding box center [44, 450] width 89 height 784
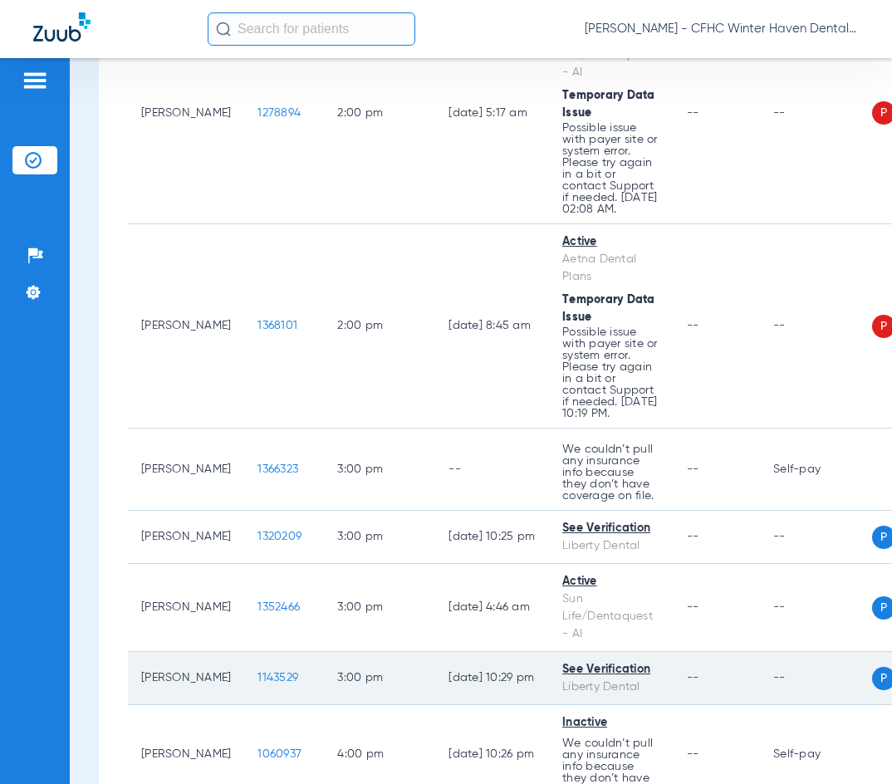
scroll to position [4142, 0]
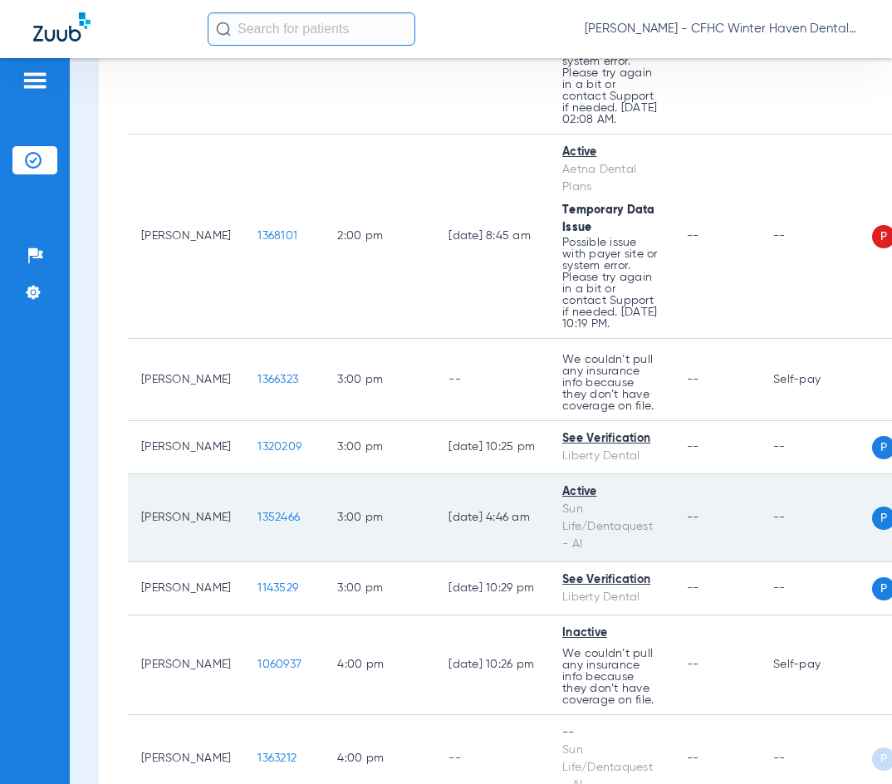
click at [258, 524] on span "1352466" at bounding box center [279, 518] width 42 height 12
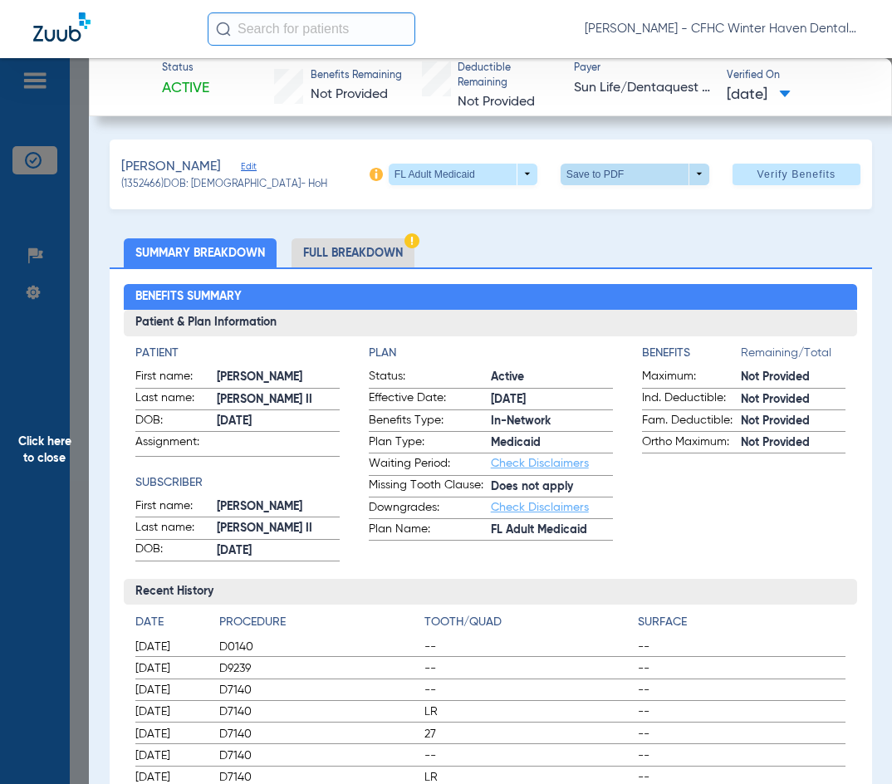
click at [615, 175] on span at bounding box center [635, 175] width 40 height 40
click at [622, 206] on span "Save to PDF" at bounding box center [629, 207] width 66 height 12
click at [61, 428] on span "Click here to close" at bounding box center [44, 450] width 89 height 784
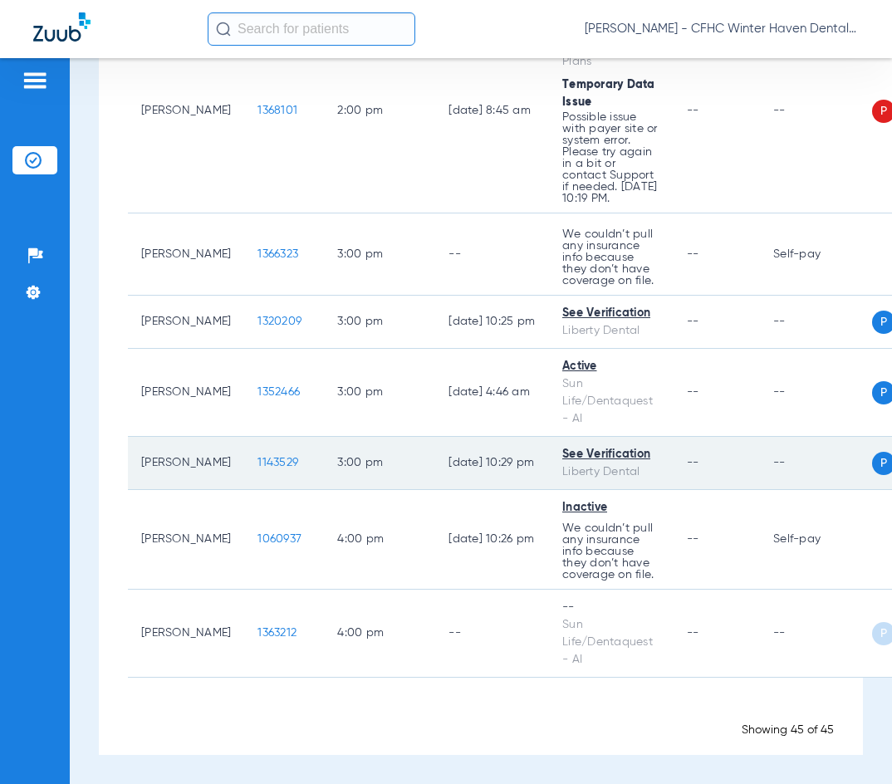
scroll to position [4308, 0]
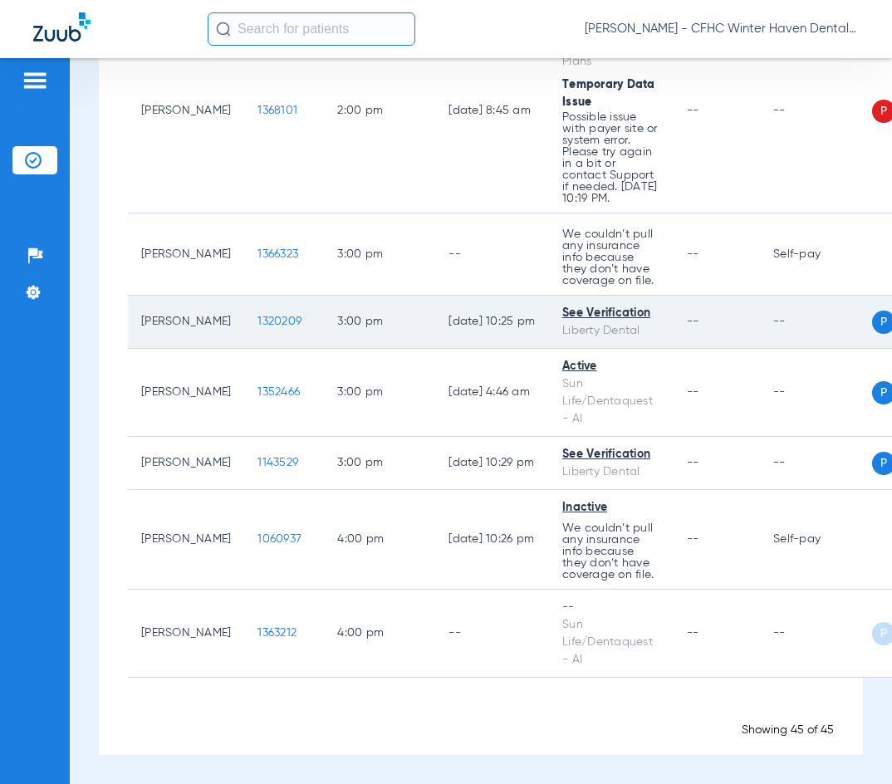
click at [258, 317] on span "1320209" at bounding box center [280, 322] width 44 height 12
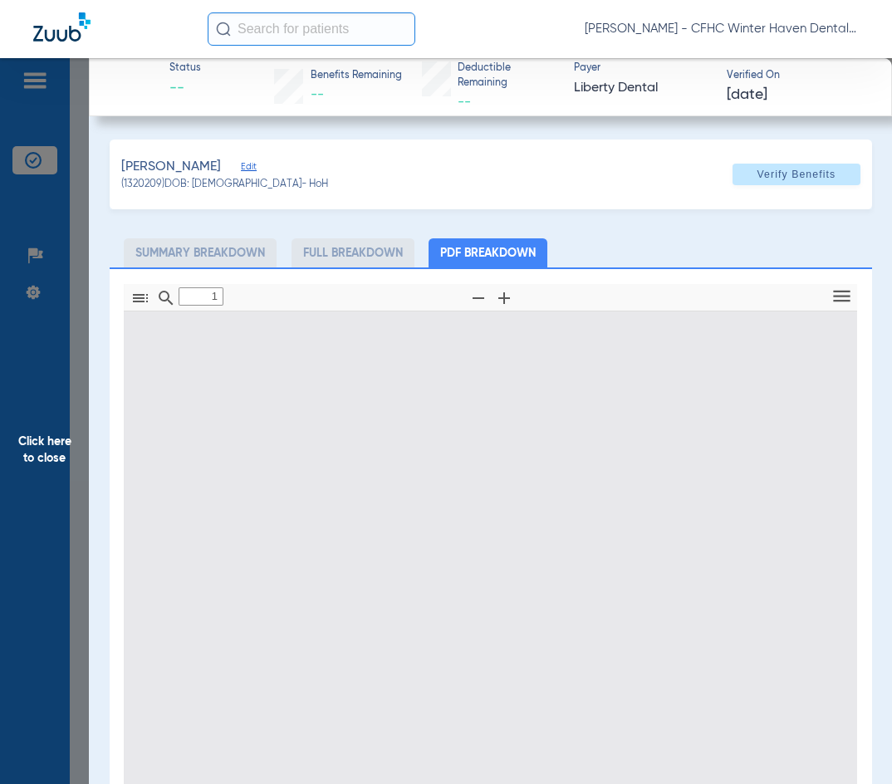
type input "0"
select select "page-width"
type input "1"
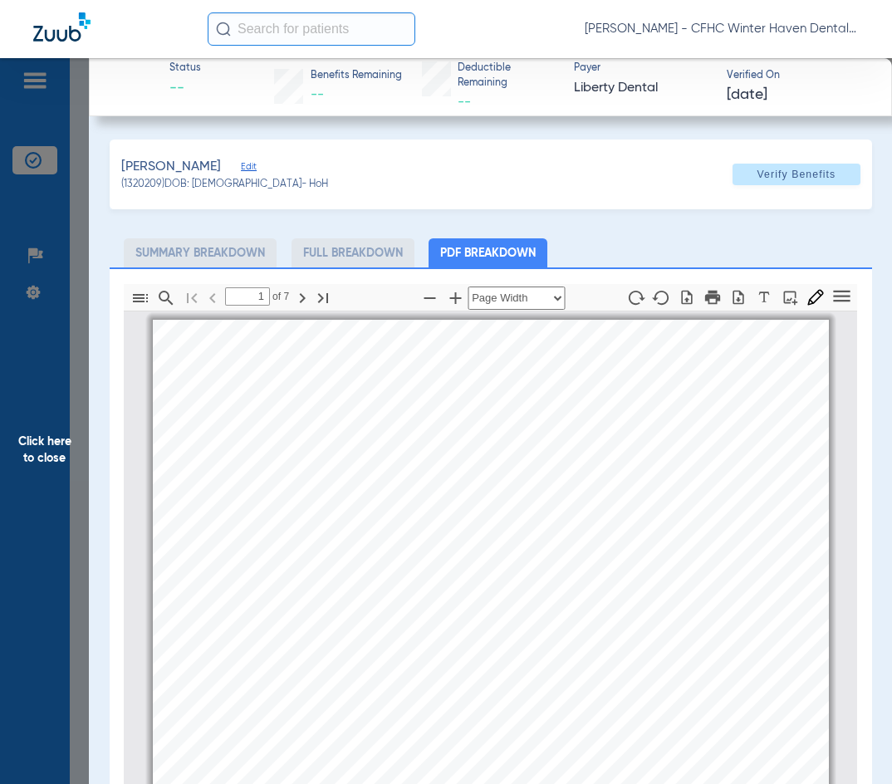
scroll to position [8, 0]
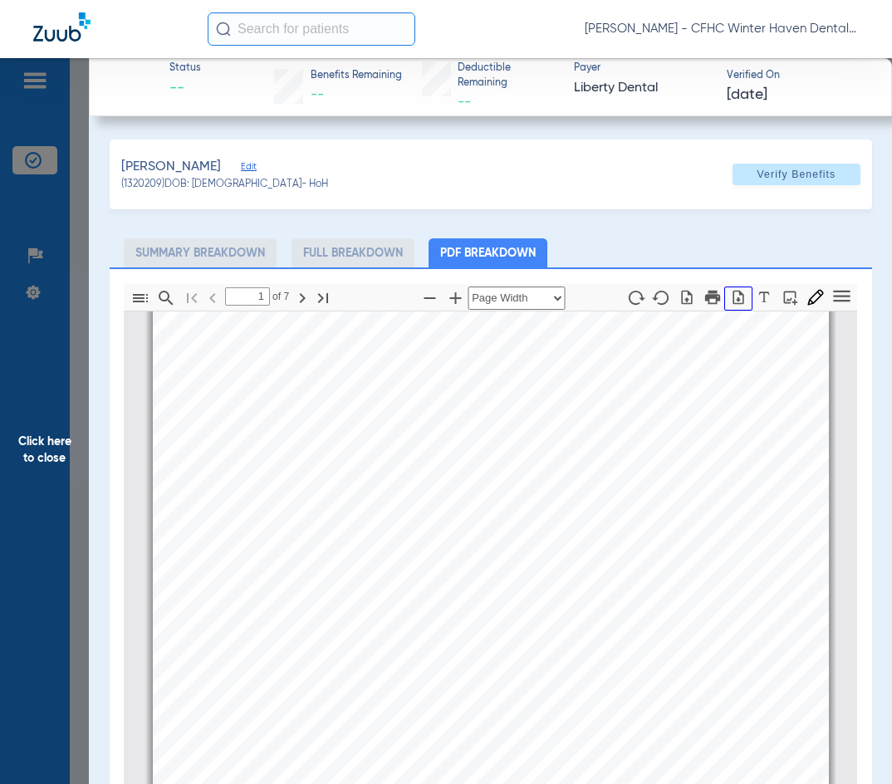
click at [730, 293] on icon "button" at bounding box center [738, 297] width 17 height 17
drag, startPoint x: 49, startPoint y: 431, endPoint x: 206, endPoint y: 168, distance: 306.7
click at [49, 430] on span "Click here to close" at bounding box center [44, 450] width 89 height 784
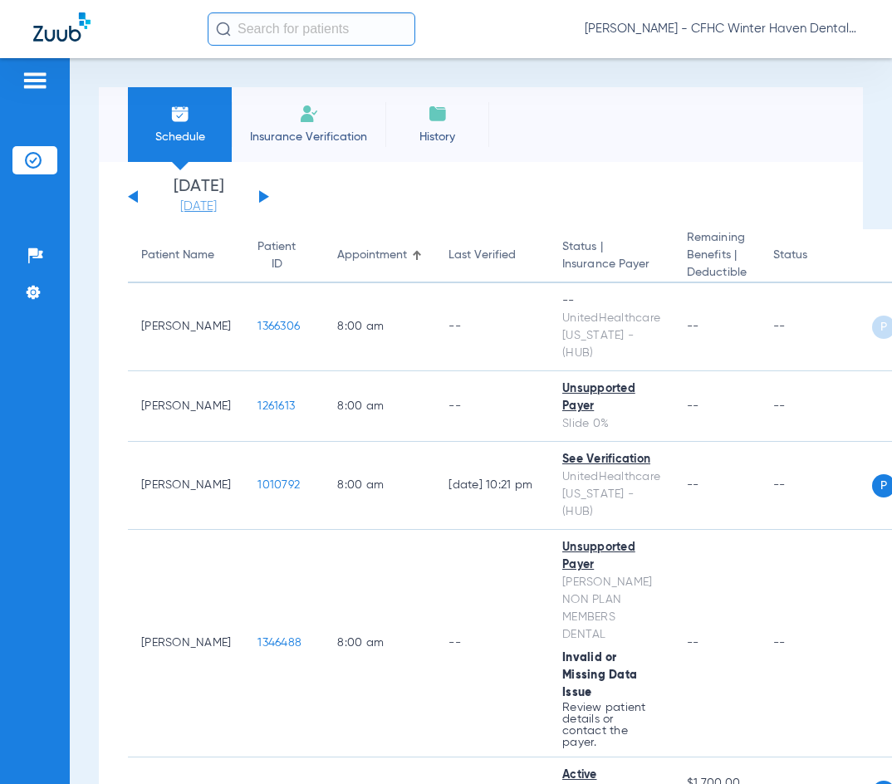
click at [185, 203] on link "[DATE]" at bounding box center [199, 207] width 100 height 17
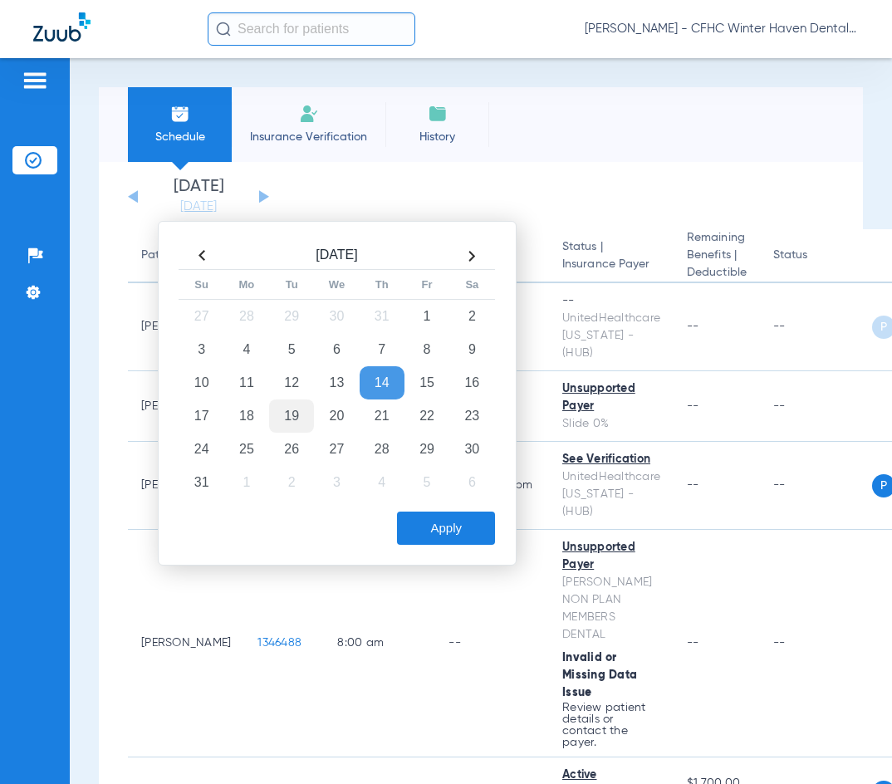
click at [290, 406] on td "19" at bounding box center [291, 416] width 45 height 33
click at [452, 528] on button "Apply" at bounding box center [446, 528] width 98 height 33
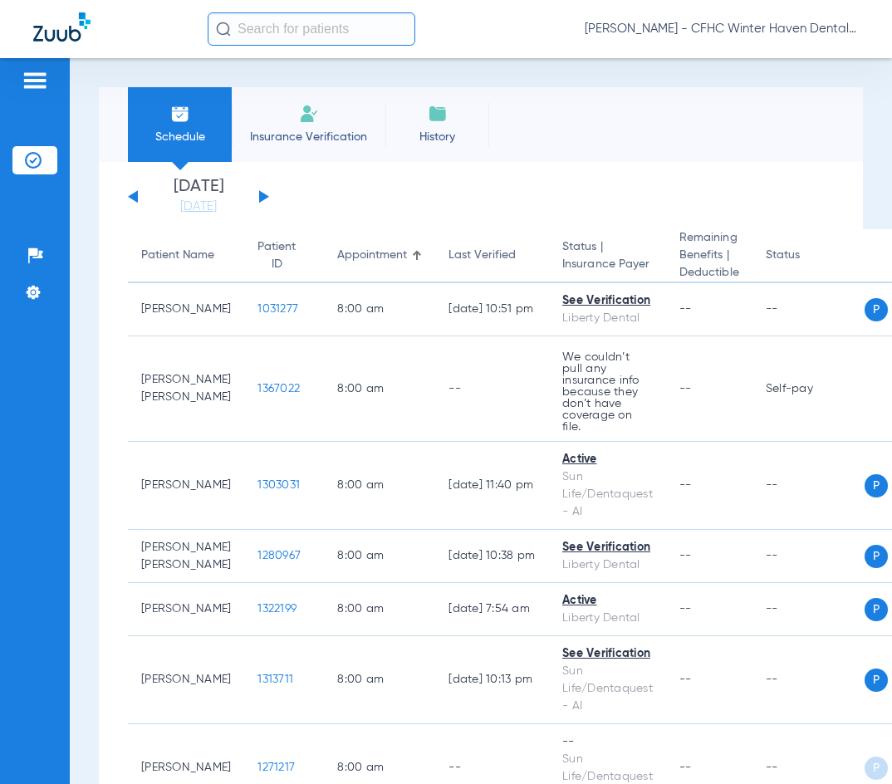
click at [391, 189] on app-single-date-navigator "Tuesday 06-10-2025 Wednesday 06-11-2025 Thursday 06-12-2025 Friday 06-13-2025 S…" at bounding box center [481, 197] width 706 height 37
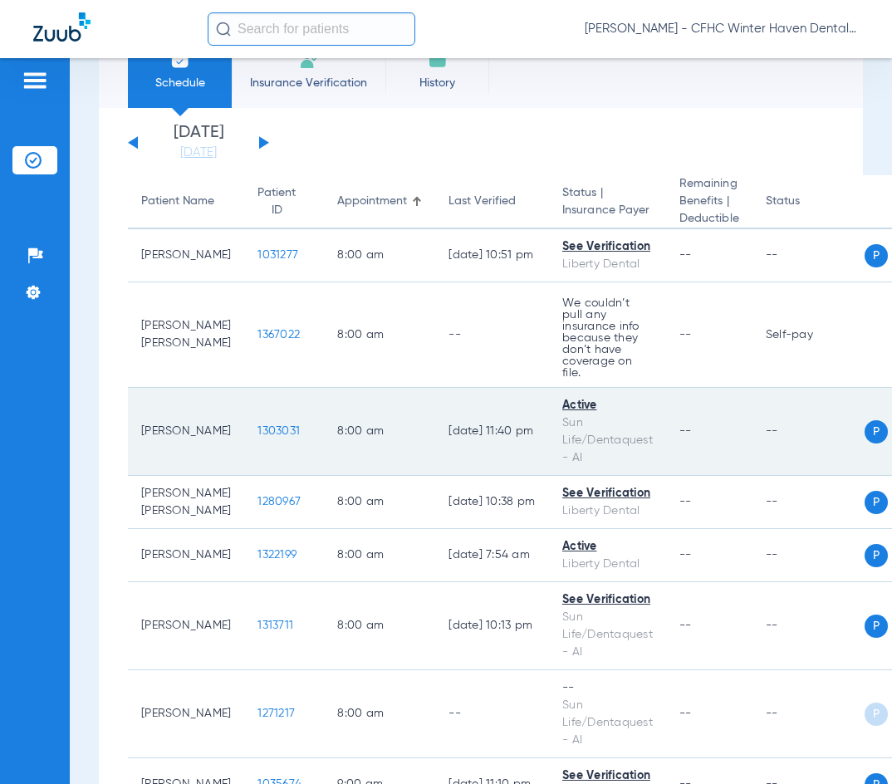
scroll to position [83, 0]
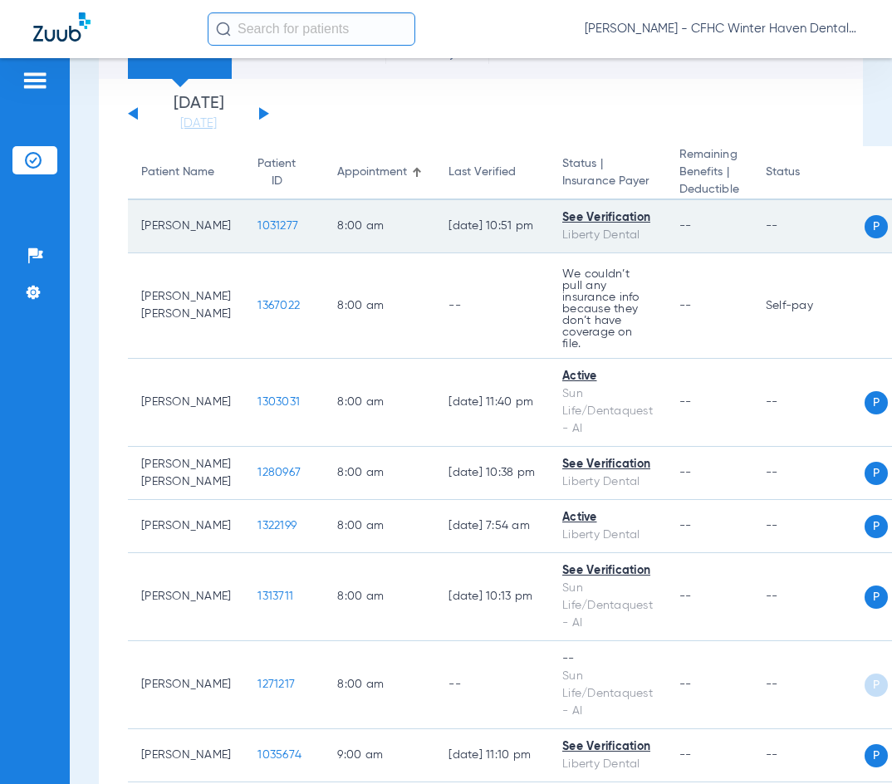
click at [258, 223] on span "1031277" at bounding box center [278, 226] width 41 height 12
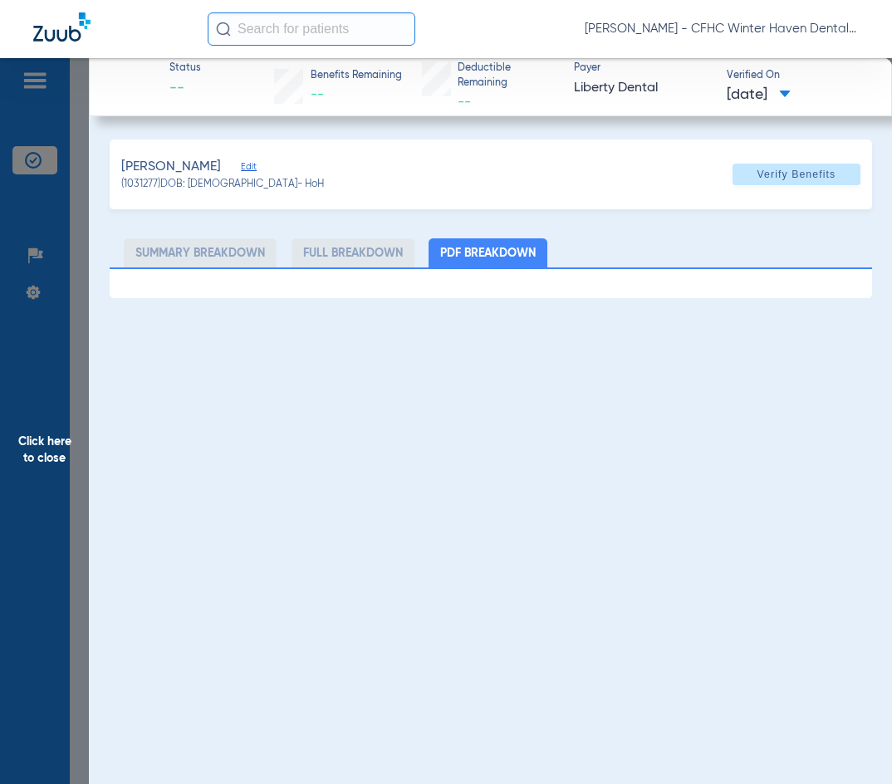
click at [37, 445] on span "Click here to close" at bounding box center [44, 450] width 89 height 784
